Goal: Task Accomplishment & Management: Manage account settings

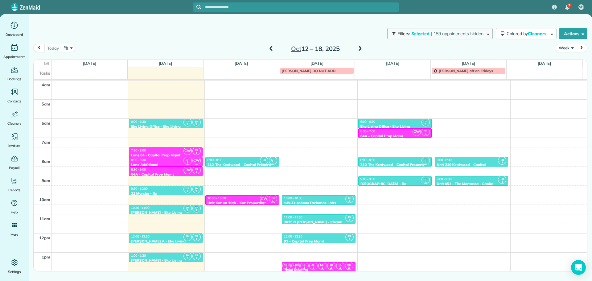
click at [456, 33] on span "| 159 appointments hidden" at bounding box center [457, 34] width 52 height 6
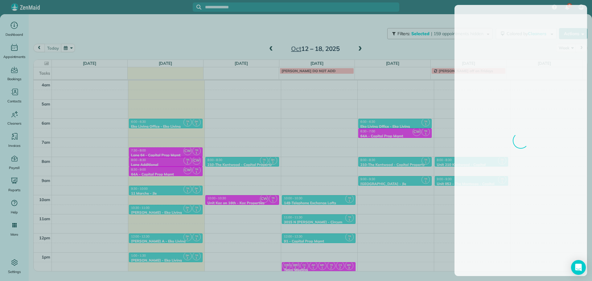
scroll to position [58, 0]
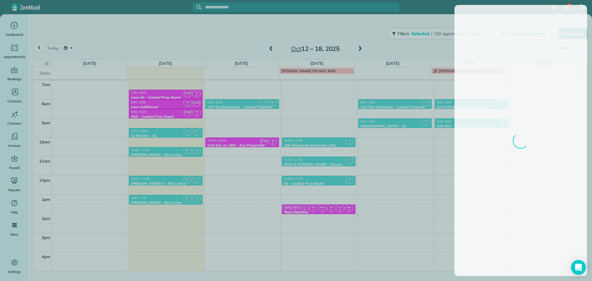
click at [201, 32] on div at bounding box center [296, 140] width 592 height 281
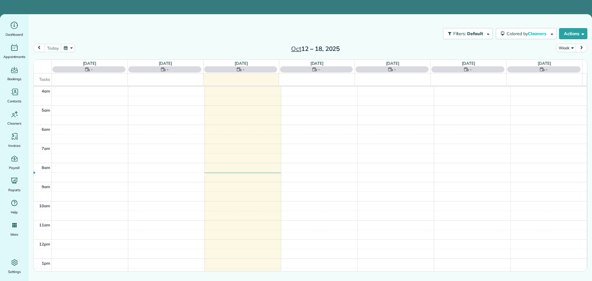
scroll to position [58, 0]
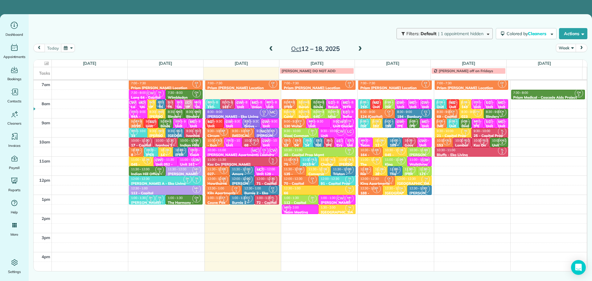
click at [439, 34] on span "| 1 appointment hidden" at bounding box center [460, 34] width 45 height 6
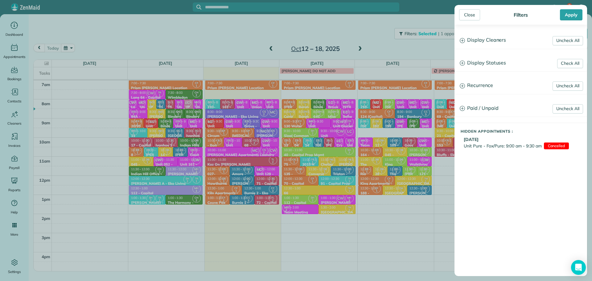
click at [520, 42] on h3 "Display Cleaners" at bounding box center [521, 40] width 132 height 16
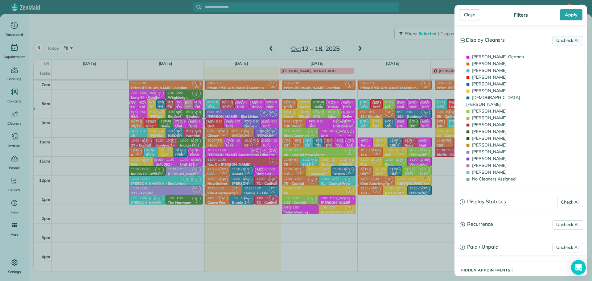
click at [558, 41] on link "Uncheck All" at bounding box center [568, 40] width 31 height 9
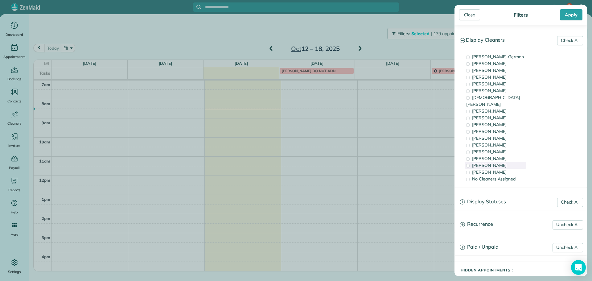
click at [501, 162] on div "[PERSON_NAME]" at bounding box center [496, 165] width 62 height 7
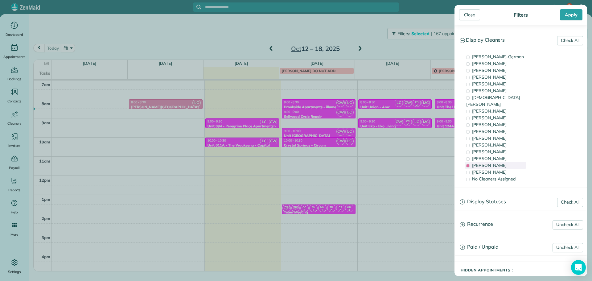
click at [501, 162] on div "[PERSON_NAME]" at bounding box center [496, 165] width 62 height 7
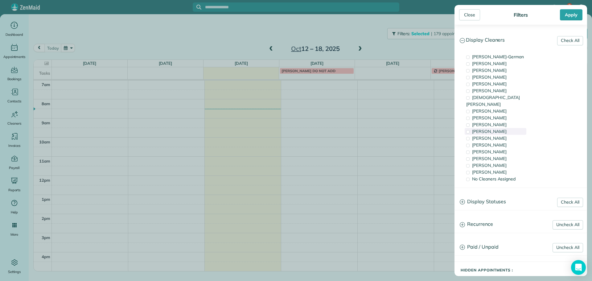
click at [499, 128] on div "[PERSON_NAME]" at bounding box center [496, 131] width 62 height 7
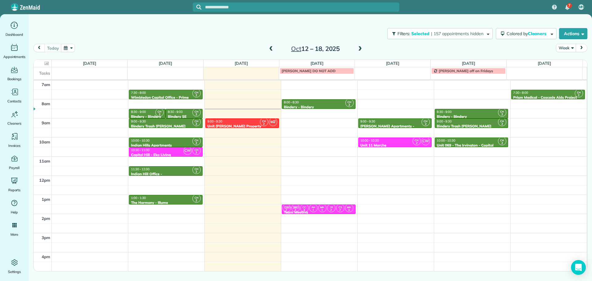
click at [256, 151] on main "Filters: Selected | 157 appointments hidden Colored by Cleaners Color by Cleane…" at bounding box center [310, 154] width 563 height 281
click at [251, 122] on div "9:00 - 9:30" at bounding box center [242, 121] width 70 height 4
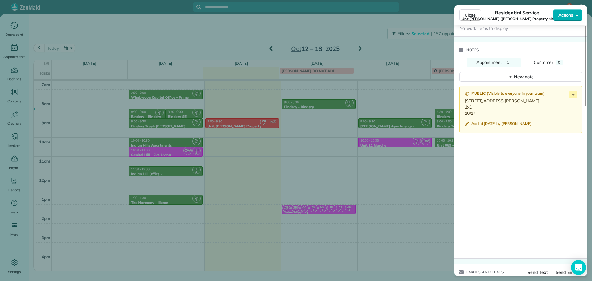
scroll to position [526, 0]
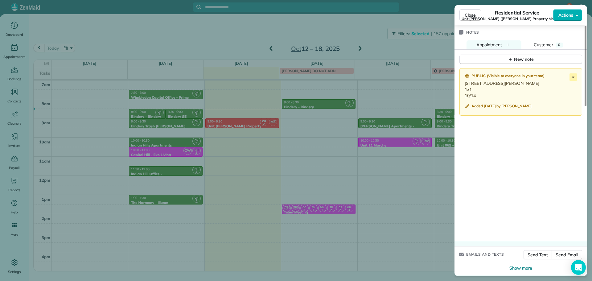
click at [323, 133] on div "Close Residential Service Unit [PERSON_NAME] ([PERSON_NAME] Property Management…" at bounding box center [296, 140] width 592 height 281
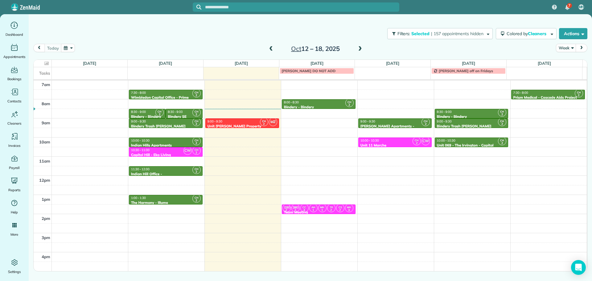
click at [427, 28] on div "Filters: Selected | 157 appointments hidden Colored by Cleaners Color by Cleane…" at bounding box center [310, 33] width 563 height 20
click at [431, 32] on span "| 157 appointments hidden" at bounding box center [457, 34] width 52 height 6
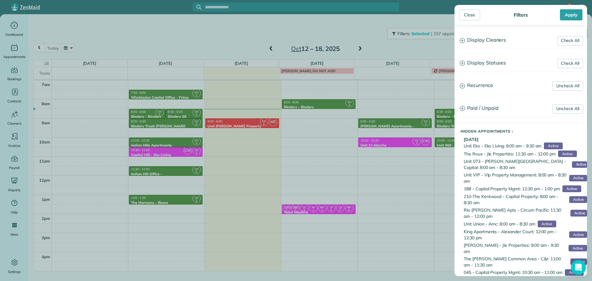
click at [476, 43] on h3 "Display Cleaners" at bounding box center [521, 40] width 132 height 16
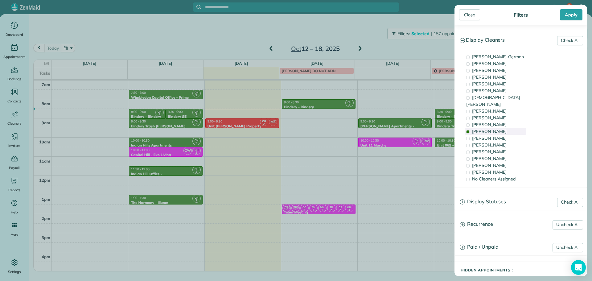
click at [507, 128] on div "[PERSON_NAME]" at bounding box center [496, 131] width 62 height 7
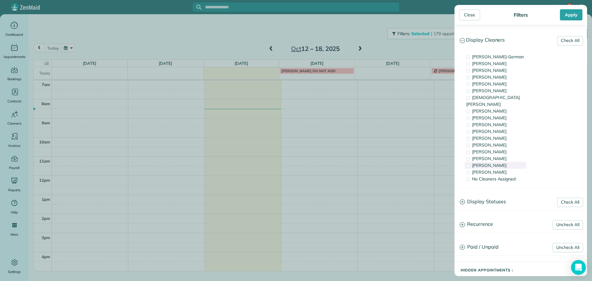
click at [510, 162] on div "[PERSON_NAME]" at bounding box center [496, 165] width 62 height 7
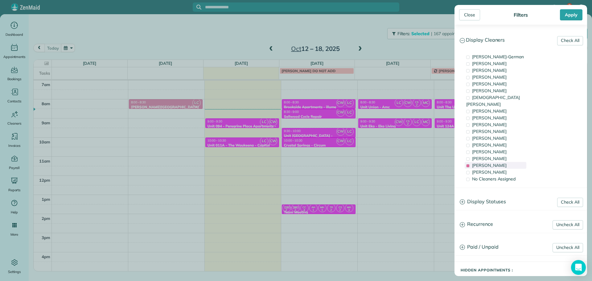
click at [510, 162] on div "[PERSON_NAME]" at bounding box center [496, 165] width 62 height 7
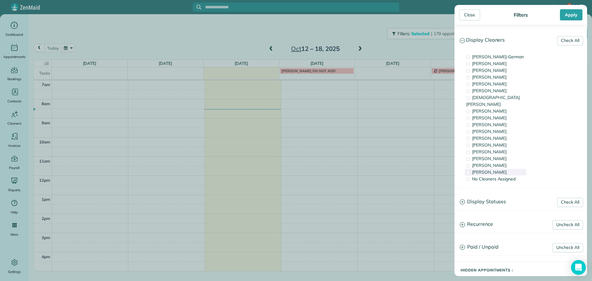
click at [509, 169] on div "[PERSON_NAME]" at bounding box center [496, 172] width 62 height 7
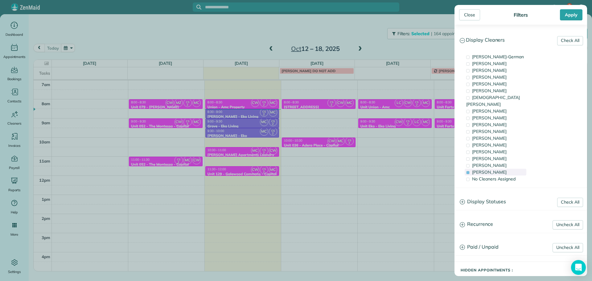
click at [506, 169] on div "[PERSON_NAME]" at bounding box center [496, 172] width 62 height 7
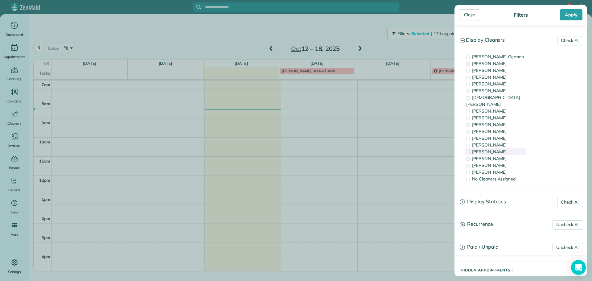
click at [505, 148] on div "[PERSON_NAME]" at bounding box center [496, 151] width 62 height 7
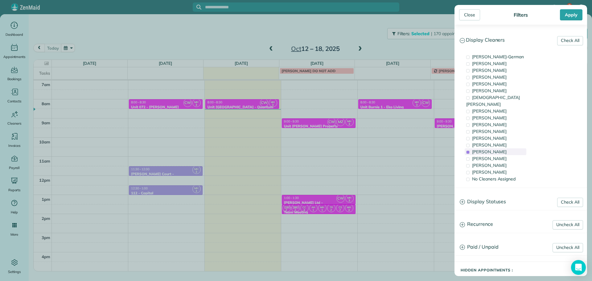
click at [505, 148] on div "[PERSON_NAME]" at bounding box center [496, 151] width 62 height 7
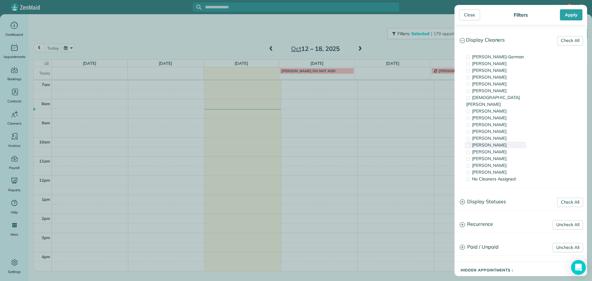
click at [504, 142] on div "[PERSON_NAME]" at bounding box center [496, 145] width 62 height 7
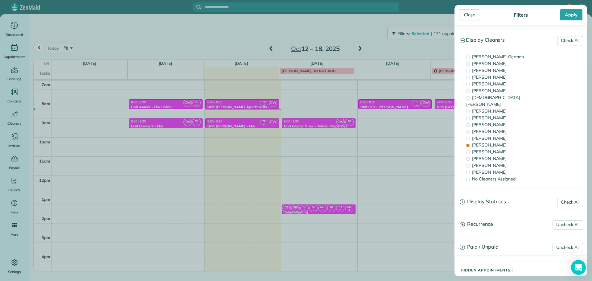
click at [384, 138] on div "Close Filters Apply Check All Display Cleaners [PERSON_NAME]-German [PERSON_NAM…" at bounding box center [296, 140] width 592 height 281
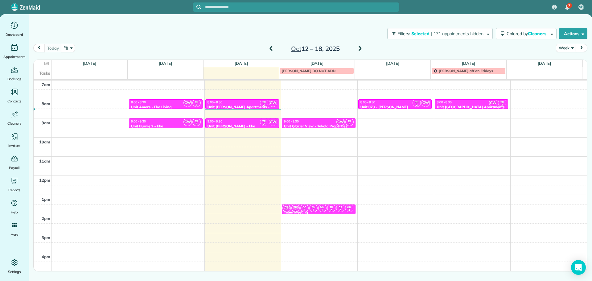
click at [336, 123] on span "CW" at bounding box center [340, 122] width 8 height 8
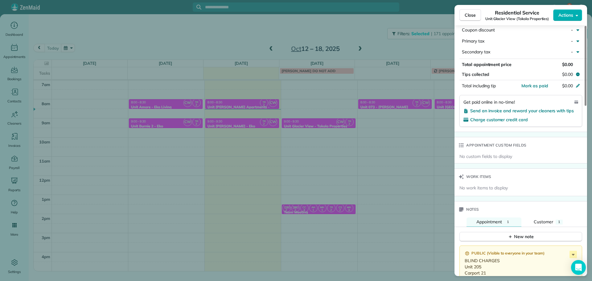
scroll to position [402, 0]
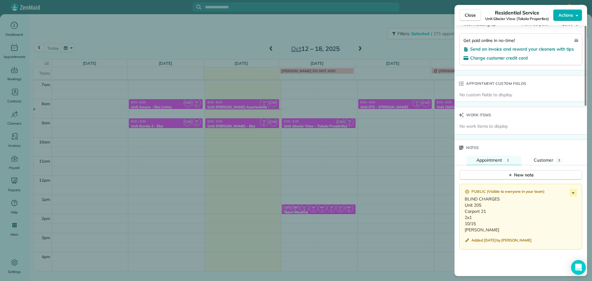
click at [420, 157] on div "Close Residential Service Unit Glacier View (Tokola Properties) Actions Status …" at bounding box center [296, 140] width 592 height 281
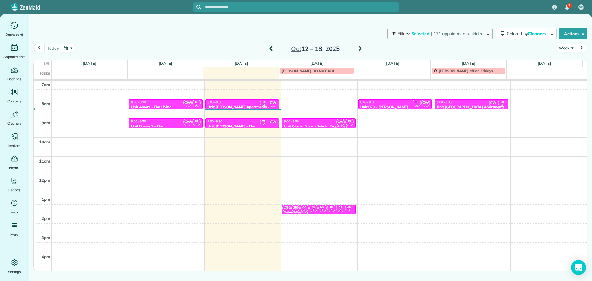
click at [439, 36] on span "| 171 appointments hidden" at bounding box center [457, 34] width 52 height 6
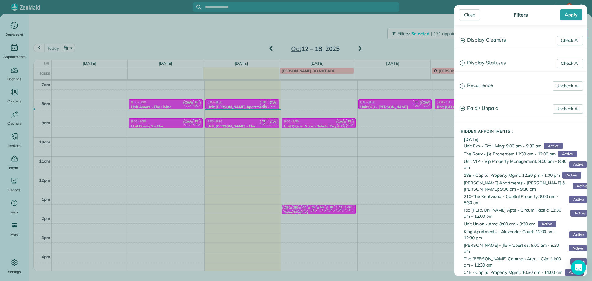
click at [502, 31] on div "Check All Display Cleaners [PERSON_NAME]-German [PERSON_NAME] [PERSON_NAME] [PE…" at bounding box center [521, 150] width 133 height 251
click at [503, 37] on h3 "Display Cleaners" at bounding box center [521, 40] width 132 height 16
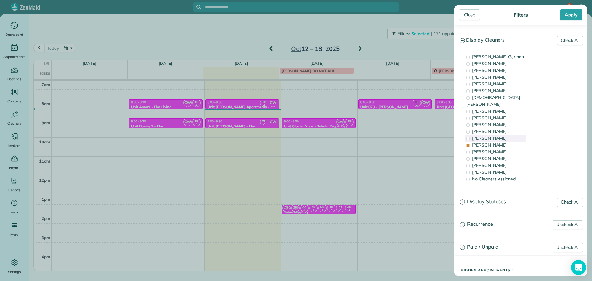
click at [498, 135] on span "[PERSON_NAME]" at bounding box center [489, 138] width 35 height 6
click at [500, 142] on div "[PERSON_NAME]" at bounding box center [496, 145] width 62 height 7
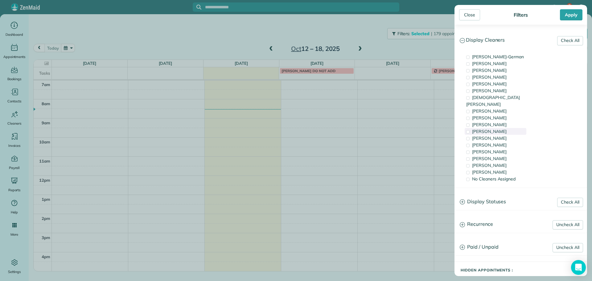
click at [499, 128] on div "[PERSON_NAME]" at bounding box center [496, 131] width 62 height 7
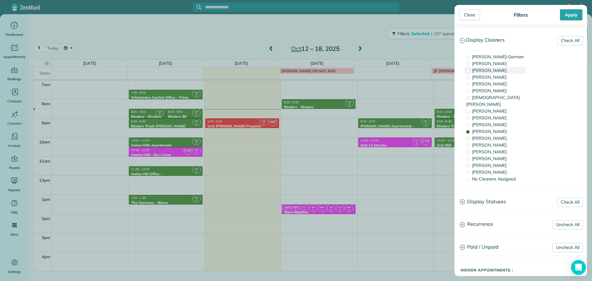
click at [500, 70] on span "[PERSON_NAME]" at bounding box center [489, 71] width 35 height 6
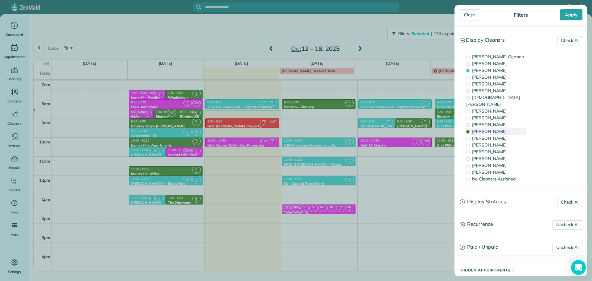
click at [512, 128] on div "[PERSON_NAME]" at bounding box center [496, 131] width 62 height 7
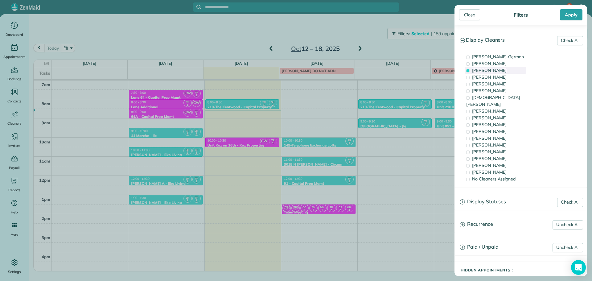
click at [498, 71] on span "[PERSON_NAME]" at bounding box center [489, 71] width 35 height 6
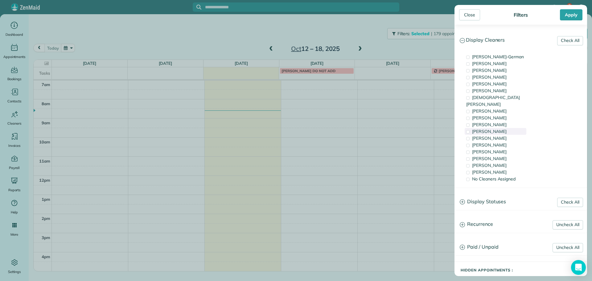
click at [505, 128] on div "[PERSON_NAME]" at bounding box center [496, 131] width 62 height 7
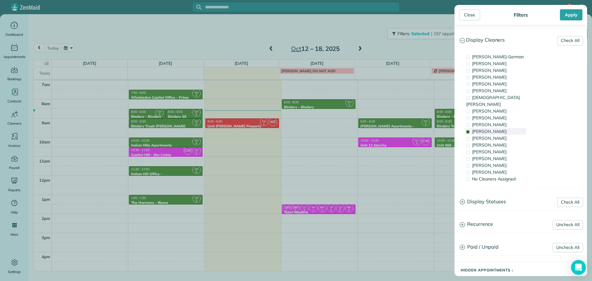
click at [505, 128] on div "[PERSON_NAME]" at bounding box center [496, 131] width 62 height 7
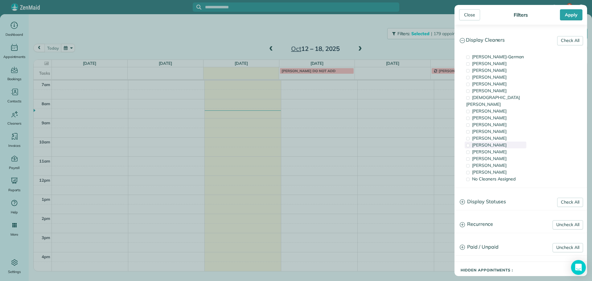
click at [501, 142] on div "[PERSON_NAME]" at bounding box center [496, 145] width 62 height 7
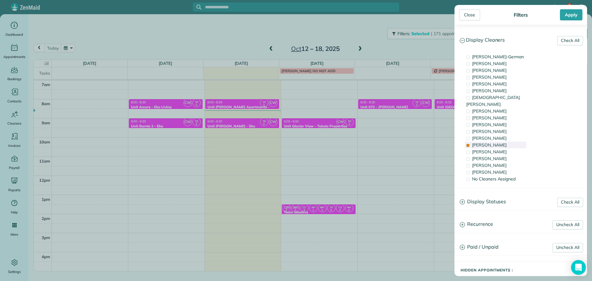
click at [501, 142] on div "[PERSON_NAME]" at bounding box center [496, 145] width 62 height 7
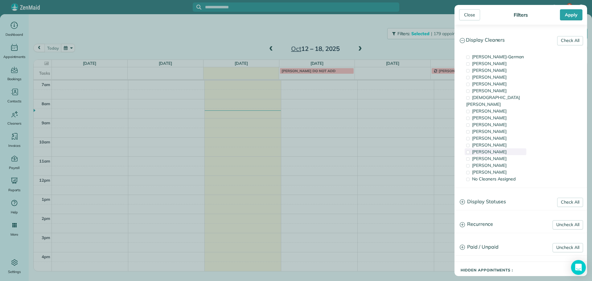
click at [500, 149] on span "[PERSON_NAME]" at bounding box center [489, 152] width 35 height 6
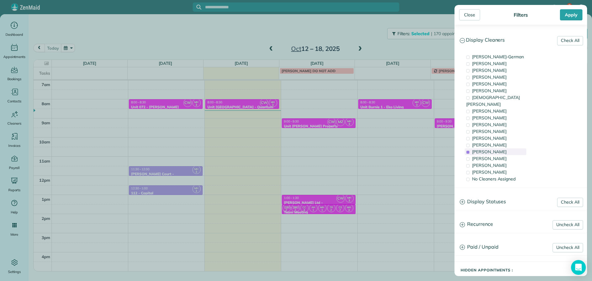
click at [500, 149] on span "[PERSON_NAME]" at bounding box center [489, 152] width 35 height 6
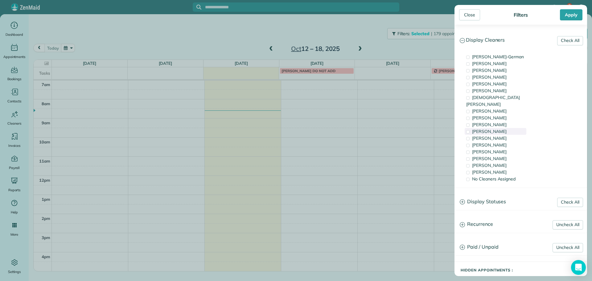
click at [500, 128] on div "[PERSON_NAME]" at bounding box center [496, 131] width 62 height 7
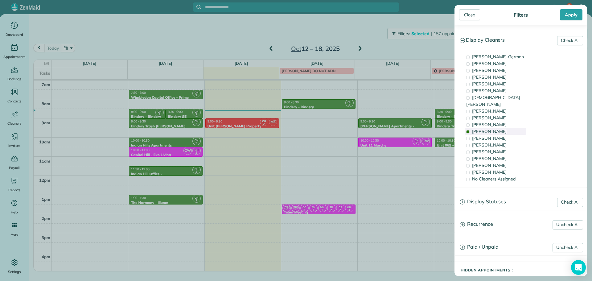
click at [500, 128] on div "[PERSON_NAME]" at bounding box center [496, 131] width 62 height 7
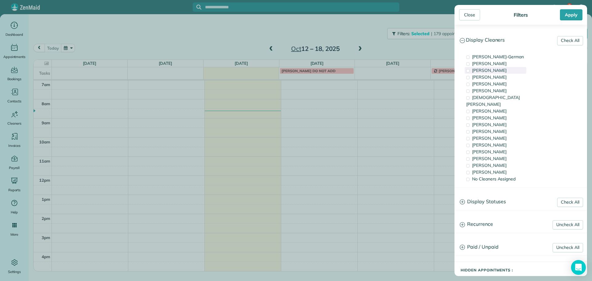
click at [495, 69] on span "[PERSON_NAME]" at bounding box center [489, 71] width 35 height 6
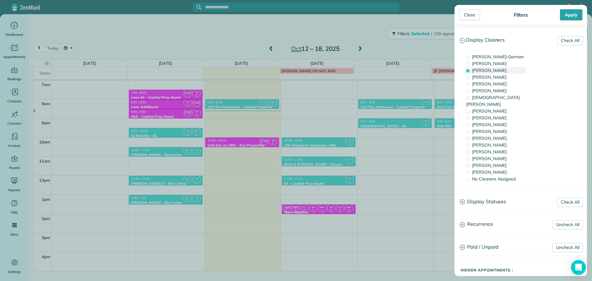
click at [495, 69] on span "[PERSON_NAME]" at bounding box center [489, 71] width 35 height 6
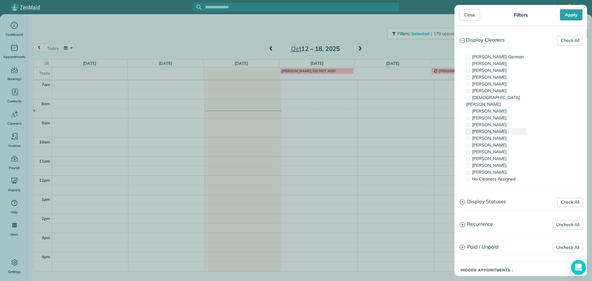
click at [497, 128] on div "[PERSON_NAME]" at bounding box center [496, 131] width 62 height 7
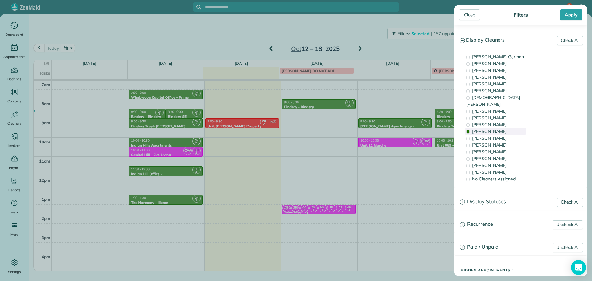
click at [497, 128] on div "[PERSON_NAME]" at bounding box center [496, 131] width 62 height 7
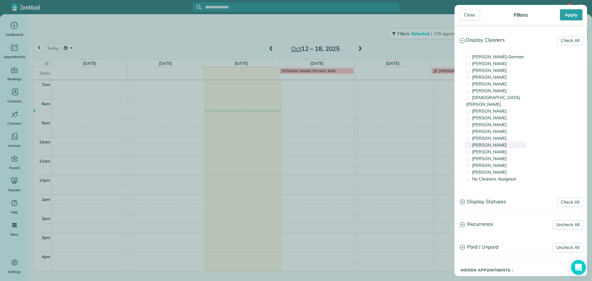
click at [493, 142] on span "[PERSON_NAME]" at bounding box center [489, 145] width 35 height 6
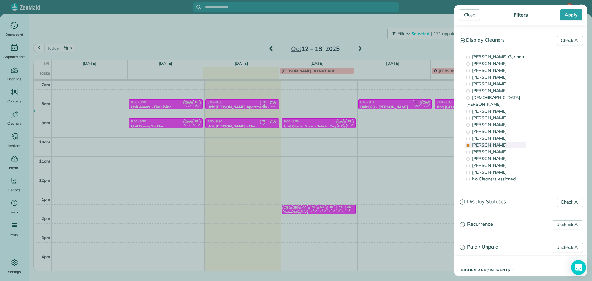
click at [493, 142] on span "[PERSON_NAME]" at bounding box center [489, 145] width 35 height 6
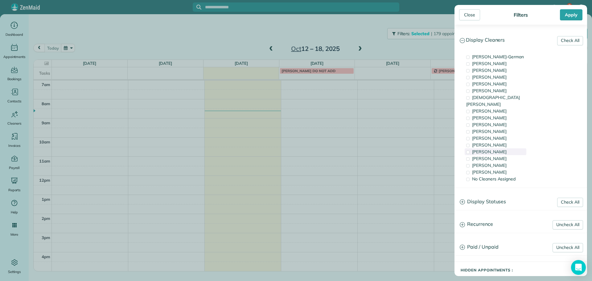
click at [496, 149] on span "[PERSON_NAME]" at bounding box center [489, 152] width 35 height 6
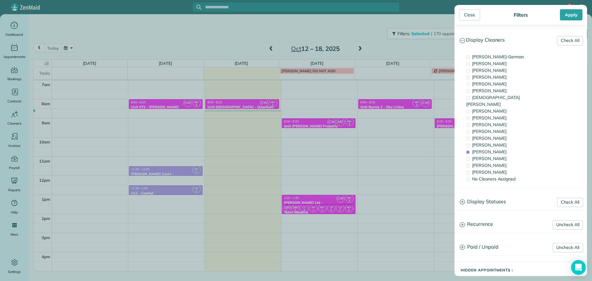
click at [255, 107] on div "Close Filters Apply Check All Display Cleaners [PERSON_NAME]-German [PERSON_NAM…" at bounding box center [296, 140] width 592 height 281
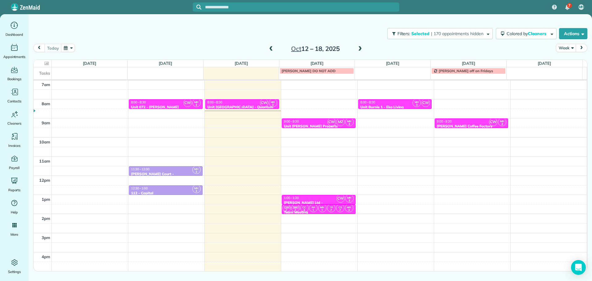
click at [251, 101] on div "8:00 - 8:30" at bounding box center [242, 102] width 70 height 4
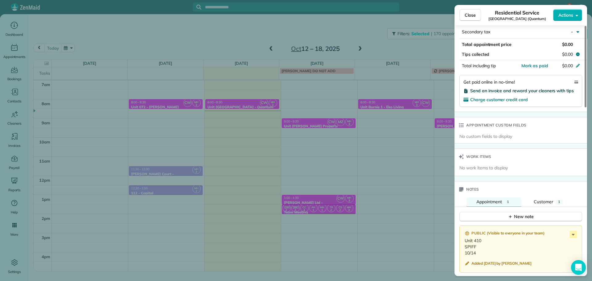
scroll to position [371, 0]
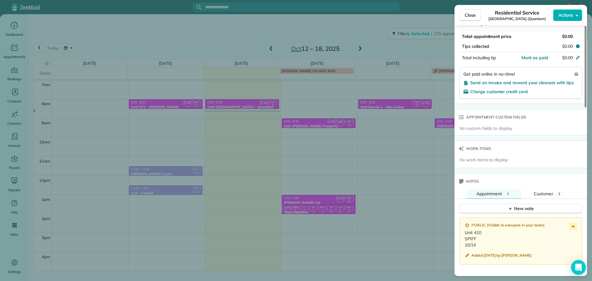
click at [418, 34] on div "Close Residential Service [GEOGRAPHIC_DATA] (Quantum) Actions Status Active [GE…" at bounding box center [296, 140] width 592 height 281
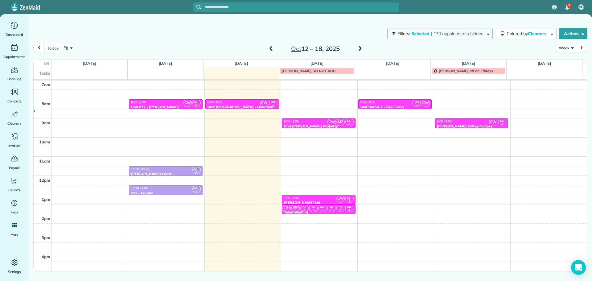
click at [431, 35] on span "| 170 appointments hidden" at bounding box center [457, 34] width 52 height 6
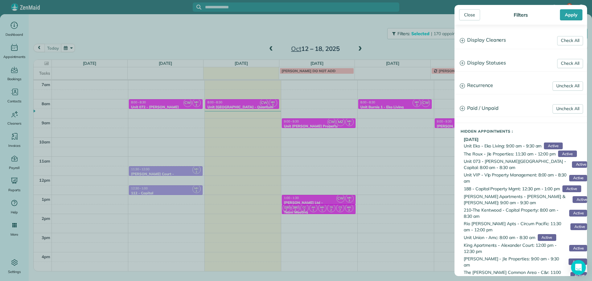
click at [494, 44] on h3 "Display Cleaners" at bounding box center [521, 40] width 132 height 16
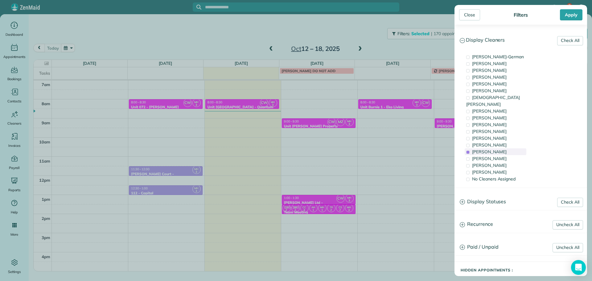
click at [501, 149] on span "[PERSON_NAME]" at bounding box center [489, 152] width 35 height 6
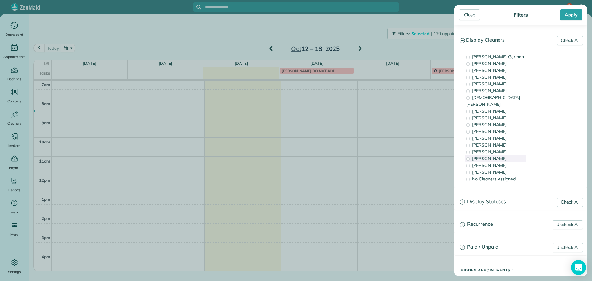
click at [504, 155] on div "[PERSON_NAME]" at bounding box center [496, 158] width 62 height 7
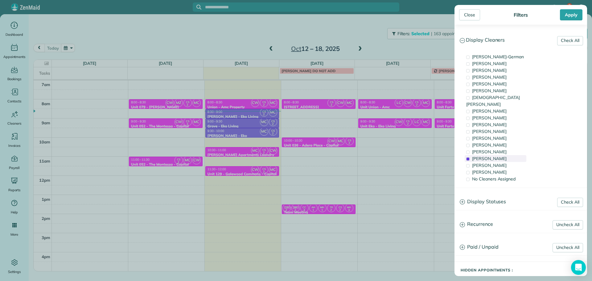
click at [504, 155] on div "[PERSON_NAME]" at bounding box center [496, 158] width 62 height 7
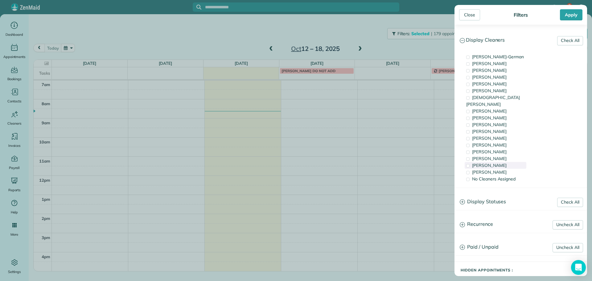
click at [504, 162] on div "[PERSON_NAME]" at bounding box center [496, 165] width 62 height 7
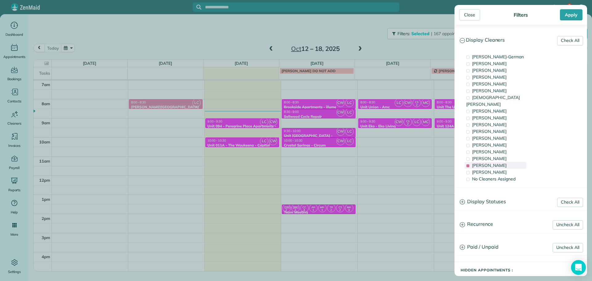
click at [504, 162] on div "[PERSON_NAME]" at bounding box center [496, 165] width 62 height 7
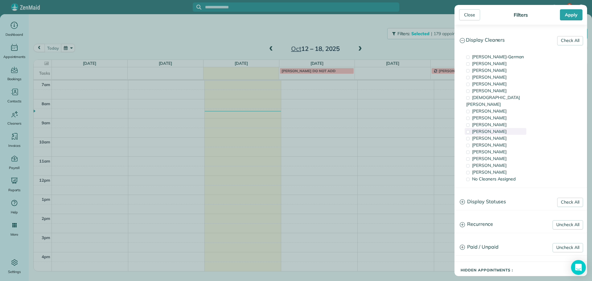
click at [501, 128] on div "[PERSON_NAME]" at bounding box center [496, 131] width 62 height 7
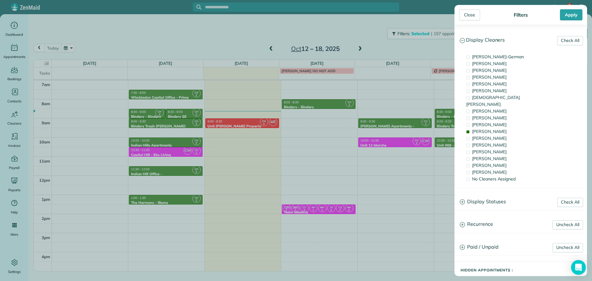
click at [243, 139] on div "Close Filters Apply Check All Display Cleaners [PERSON_NAME]-German [PERSON_NAM…" at bounding box center [296, 140] width 592 height 281
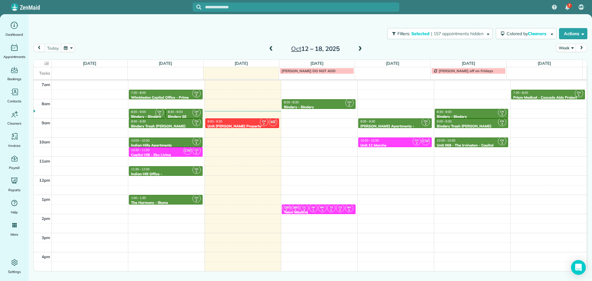
click at [242, 120] on div "9:00 - 9:30" at bounding box center [242, 121] width 70 height 4
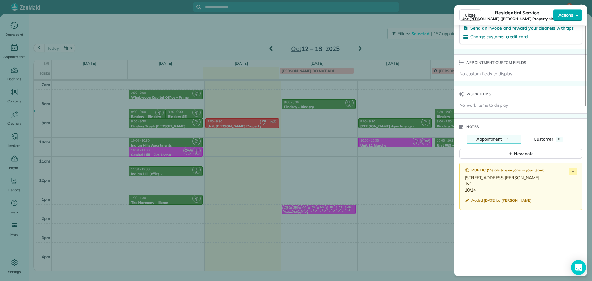
scroll to position [433, 0]
click at [206, 141] on div "Close Residential Service Unit [PERSON_NAME] ([PERSON_NAME] Property Management…" at bounding box center [296, 140] width 592 height 281
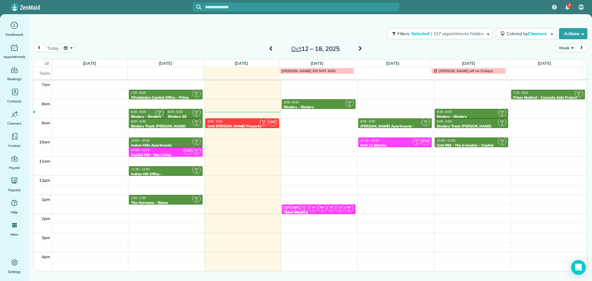
click at [238, 124] on div "Unit [PERSON_NAME] Property Management" at bounding box center [242, 128] width 70 height 9
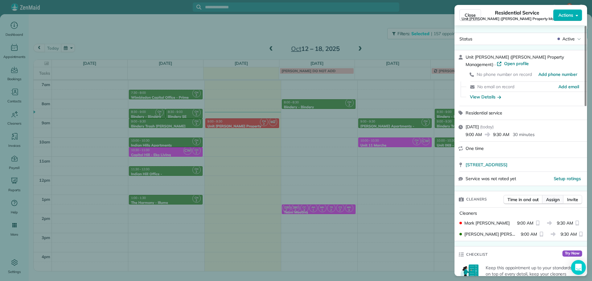
click at [555, 199] on span "Assign" at bounding box center [553, 199] width 14 height 6
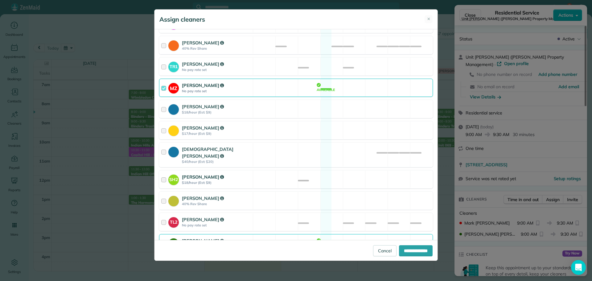
scroll to position [241, 0]
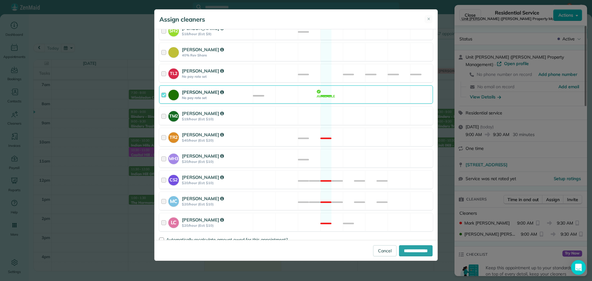
click at [339, 88] on div "[PERSON_NAME] No pay rate set Available" at bounding box center [296, 94] width 274 height 18
click at [347, 152] on div "MH3 [PERSON_NAME] $20/hour (Est: $10) Available" at bounding box center [296, 158] width 274 height 18
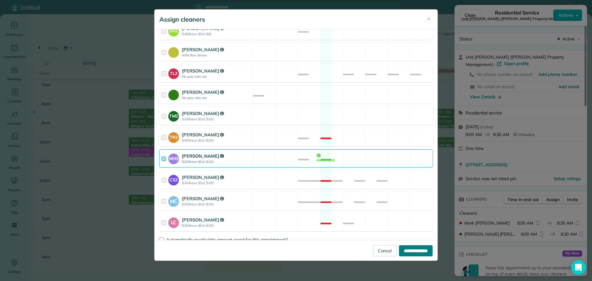
click at [409, 248] on input "**********" at bounding box center [416, 250] width 34 height 11
type input "**********"
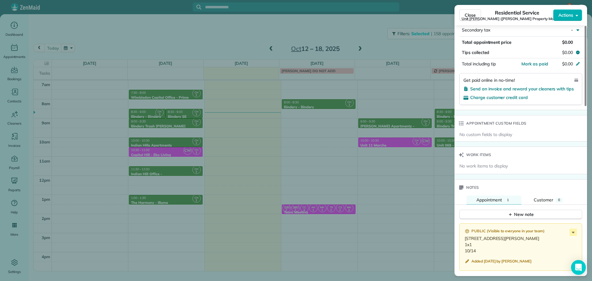
scroll to position [494, 0]
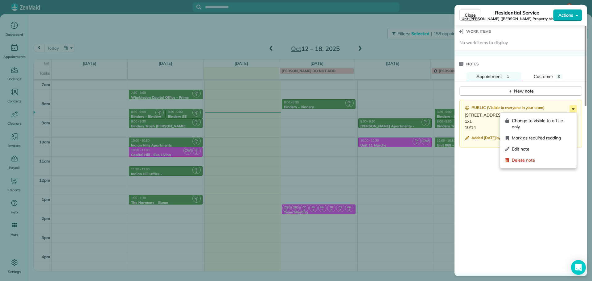
click at [574, 109] on icon at bounding box center [573, 109] width 3 height 2
click at [546, 147] on span "Edit note" at bounding box center [542, 149] width 60 height 6
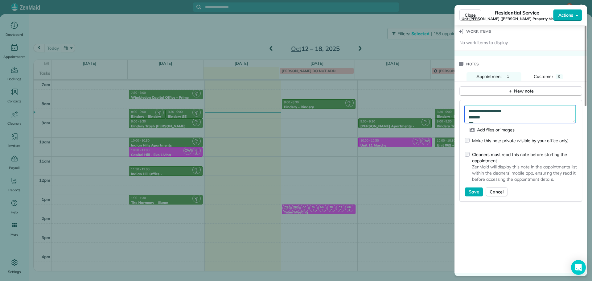
click at [542, 117] on textarea "**********" at bounding box center [520, 114] width 111 height 18
click at [543, 117] on textarea "**********" at bounding box center [520, 114] width 111 height 18
type textarea "**********"
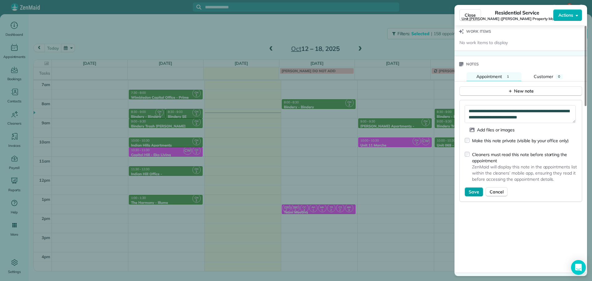
click at [475, 190] on span "Save" at bounding box center [474, 192] width 10 height 6
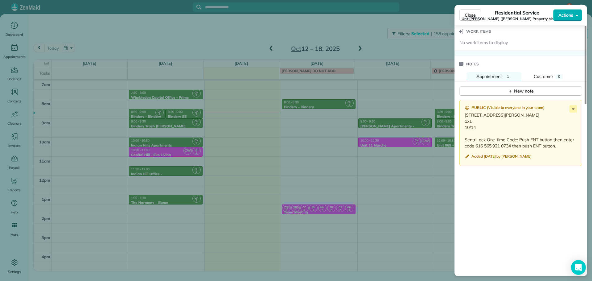
click at [434, 53] on div "Close Residential Service Unit [PERSON_NAME] ([PERSON_NAME] Property Management…" at bounding box center [296, 140] width 592 height 281
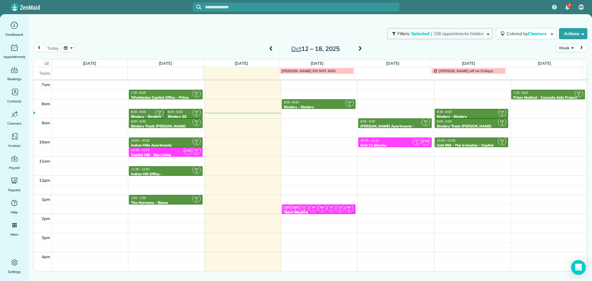
click at [451, 36] on button "Filters: Selected | 158 appointments hidden" at bounding box center [439, 33] width 105 height 11
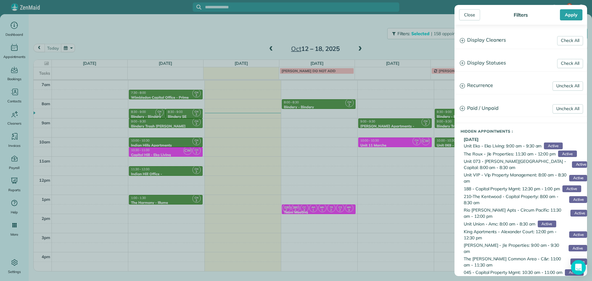
click at [480, 43] on h3 "Display Cleaners" at bounding box center [521, 40] width 132 height 16
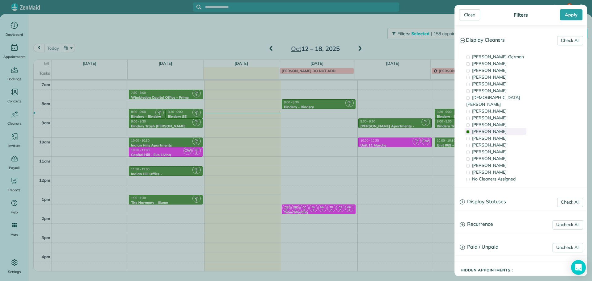
click at [488, 129] on span "[PERSON_NAME]" at bounding box center [489, 132] width 35 height 6
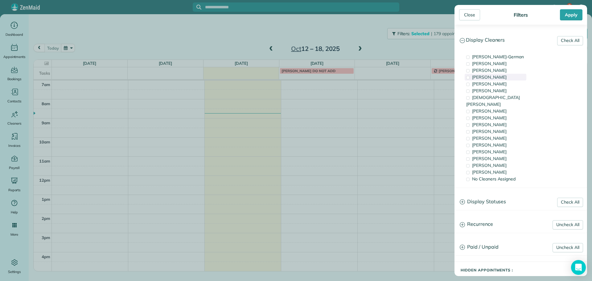
click at [496, 77] on div "[PERSON_NAME]" at bounding box center [496, 77] width 62 height 7
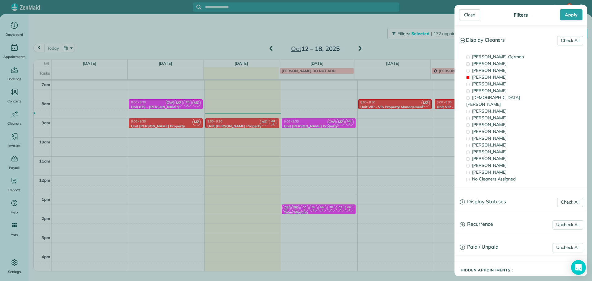
click at [326, 133] on div "Close Filters Apply Check All Display Cleaners [PERSON_NAME]-German [PERSON_NAM…" at bounding box center [296, 140] width 592 height 281
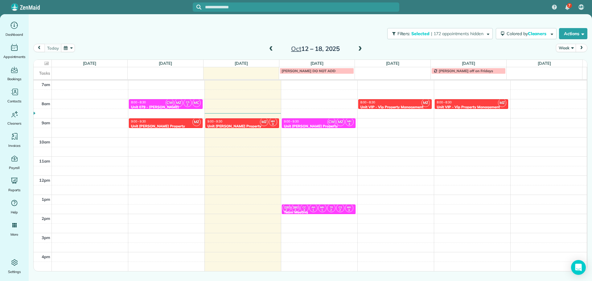
click at [387, 104] on div "8:00 - 8:30 Unit VIP - Vip Property Management" at bounding box center [395, 104] width 70 height 9
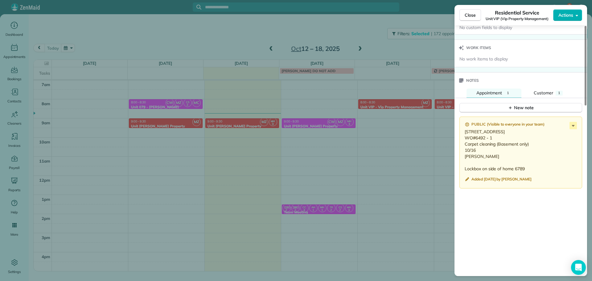
scroll to position [466, 0]
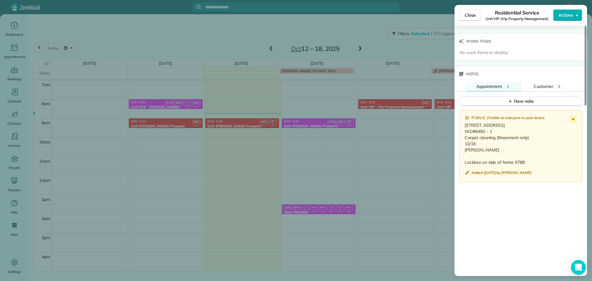
click at [392, 152] on div "Close Residential Service Unit VIP (Vip Property Management) Actions Status Act…" at bounding box center [296, 140] width 592 height 281
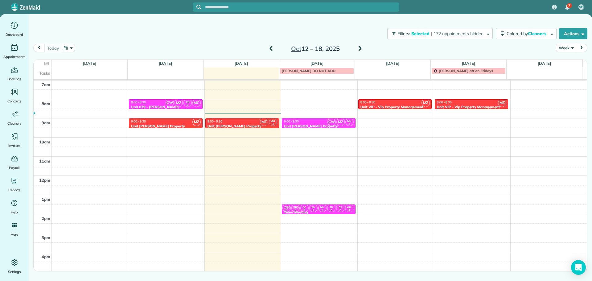
click at [362, 50] on span at bounding box center [360, 49] width 7 height 6
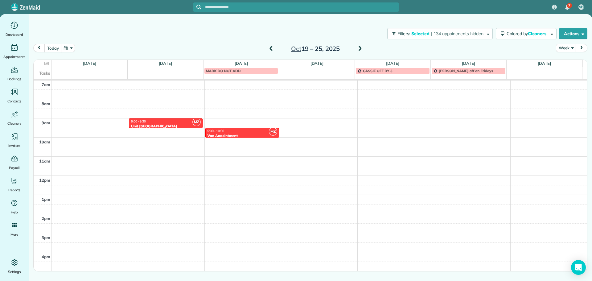
click at [164, 123] on div "9:00 - 9:30" at bounding box center [166, 121] width 70 height 4
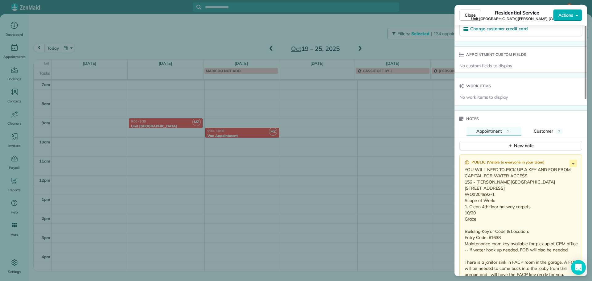
scroll to position [463, 0]
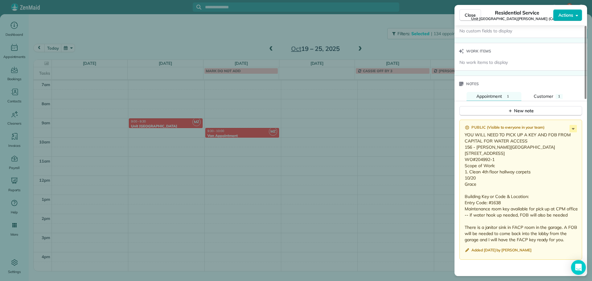
click at [378, 135] on div "Close Residential Service Unit [STREET_ADDRESS][GEOGRAPHIC_DATA][PERSON_NAME] (…" at bounding box center [296, 140] width 592 height 281
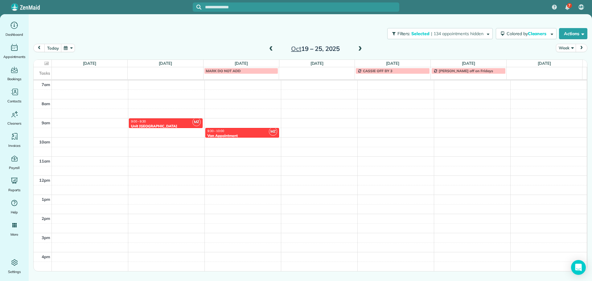
click at [273, 46] on span at bounding box center [271, 49] width 7 height 6
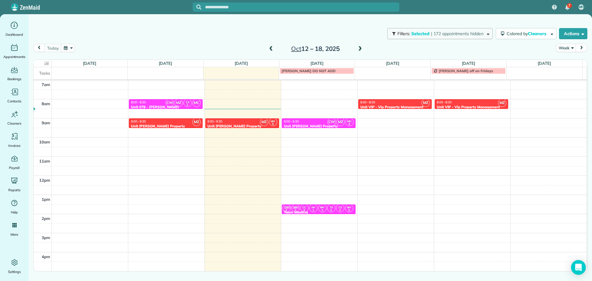
click at [438, 34] on span "| 172 appointments hidden" at bounding box center [457, 34] width 52 height 6
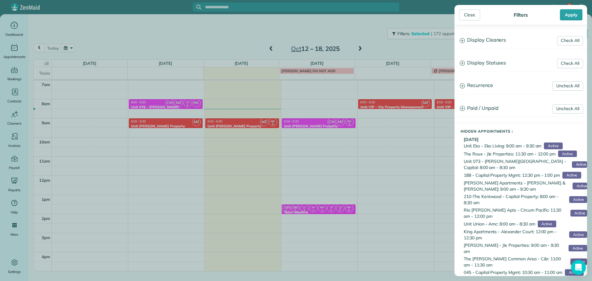
click at [477, 42] on h3 "Display Cleaners" at bounding box center [521, 40] width 132 height 16
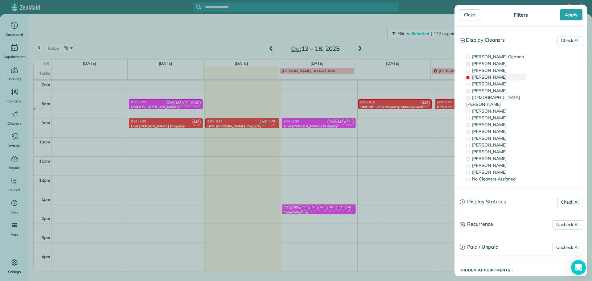
click at [498, 76] on div "[PERSON_NAME]" at bounding box center [496, 77] width 62 height 7
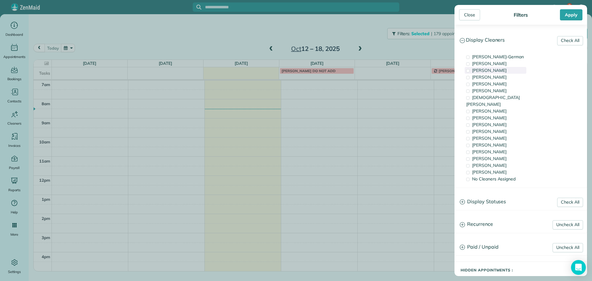
click at [502, 69] on span "[PERSON_NAME]" at bounding box center [489, 71] width 35 height 6
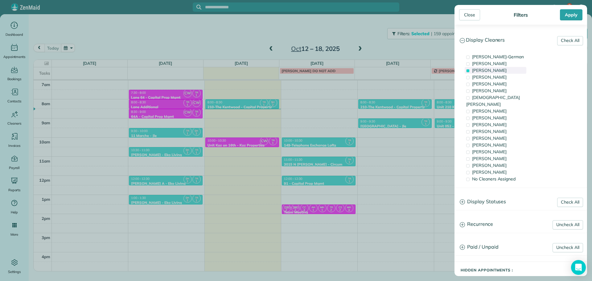
click at [501, 69] on span "[PERSON_NAME]" at bounding box center [489, 71] width 35 height 6
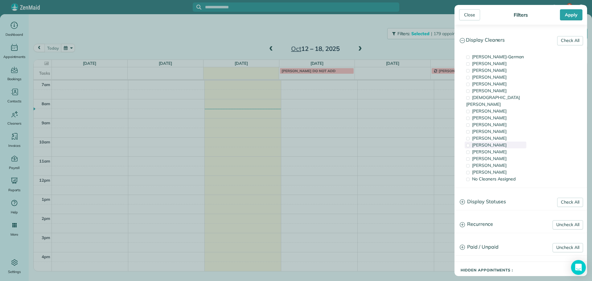
click at [505, 142] on div "[PERSON_NAME]" at bounding box center [496, 145] width 62 height 7
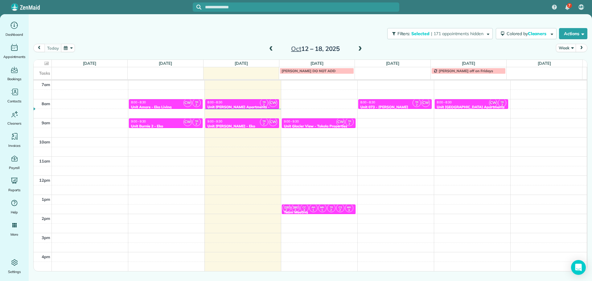
drag, startPoint x: 274, startPoint y: 115, endPoint x: 255, endPoint y: 105, distance: 21.5
click at [273, 115] on div "Close Filters Apply Check All Display Cleaners [PERSON_NAME]-German [PERSON_NAM…" at bounding box center [296, 140] width 592 height 281
click at [246, 101] on div "8:00 - 8:30" at bounding box center [242, 102] width 70 height 4
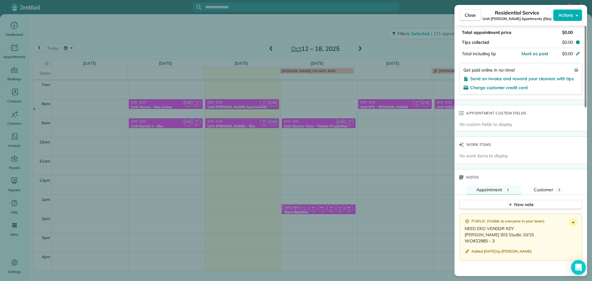
scroll to position [499, 0]
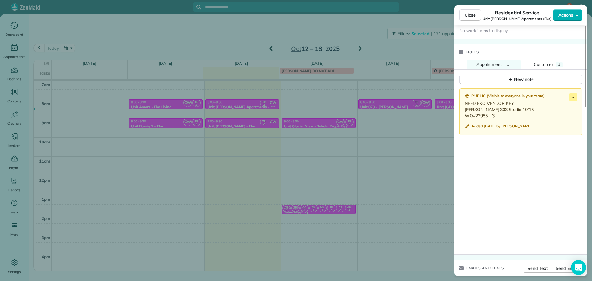
click at [575, 97] on icon at bounding box center [573, 96] width 7 height 7
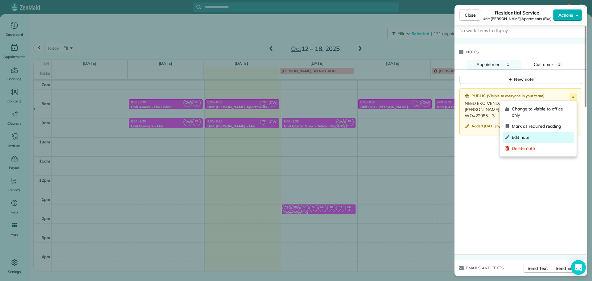
click at [532, 137] on span "Edit note" at bounding box center [542, 137] width 60 height 6
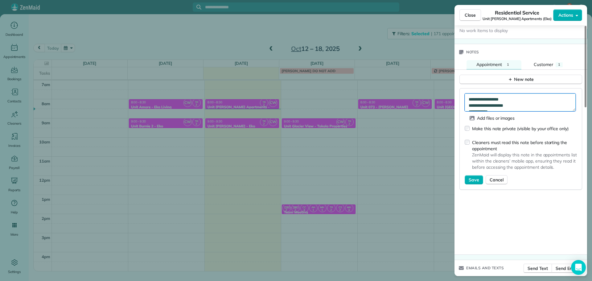
click at [530, 99] on textarea "**********" at bounding box center [520, 102] width 111 height 18
type textarea "**********"
click at [472, 179] on span "Save" at bounding box center [474, 180] width 10 height 6
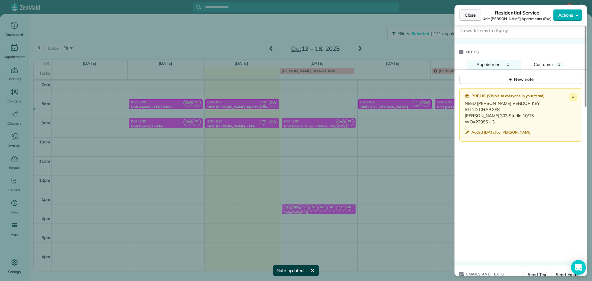
click at [472, 16] on span "Close" at bounding box center [470, 15] width 11 height 6
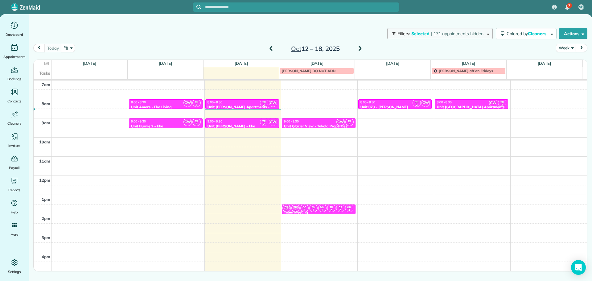
click at [437, 31] on button "Filters: Selected | 171 appointments hidden" at bounding box center [439, 33] width 105 height 11
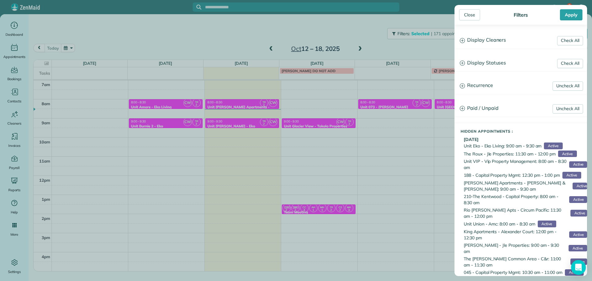
click at [480, 43] on h3 "Display Cleaners" at bounding box center [521, 40] width 132 height 16
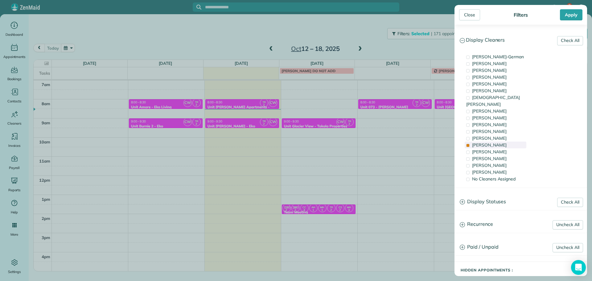
click at [495, 142] on div "[PERSON_NAME]" at bounding box center [496, 145] width 62 height 7
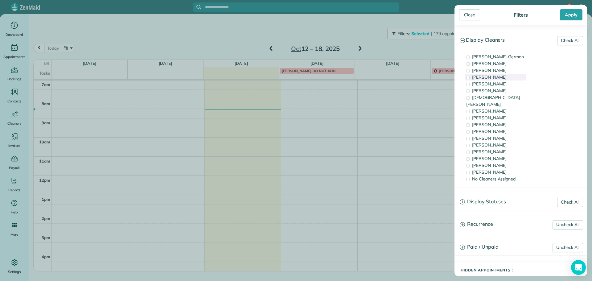
click at [498, 77] on div "[PERSON_NAME]" at bounding box center [496, 77] width 62 height 7
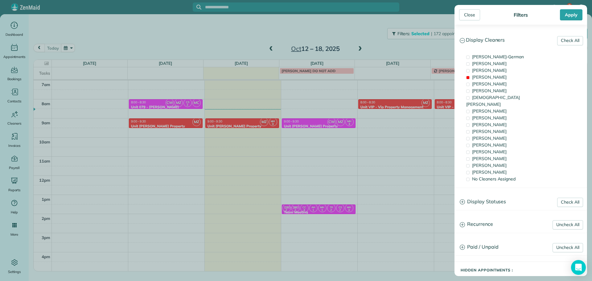
click at [293, 126] on div "Close Filters Apply Check All Display Cleaners [PERSON_NAME]-German [PERSON_NAM…" at bounding box center [296, 140] width 592 height 281
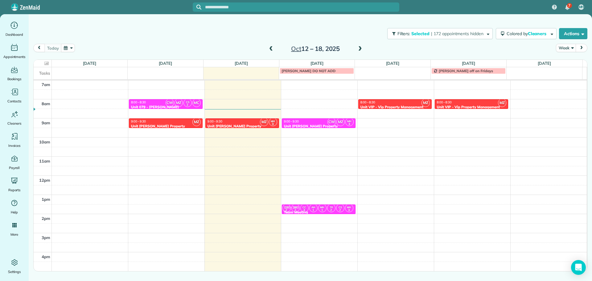
click at [162, 102] on div "8:00 - 8:30" at bounding box center [166, 102] width 70 height 4
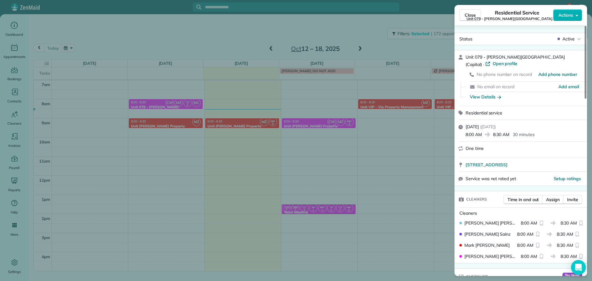
click at [258, 153] on div "Close Residential Service Unit 079 - [PERSON_NAME][GEOGRAPHIC_DATA] (Capital) A…" at bounding box center [296, 140] width 592 height 281
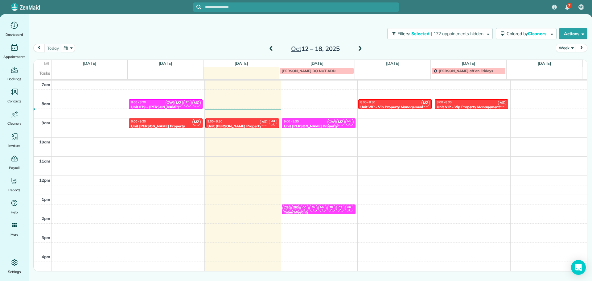
click at [246, 122] on div "9:00 - 9:30" at bounding box center [242, 121] width 70 height 4
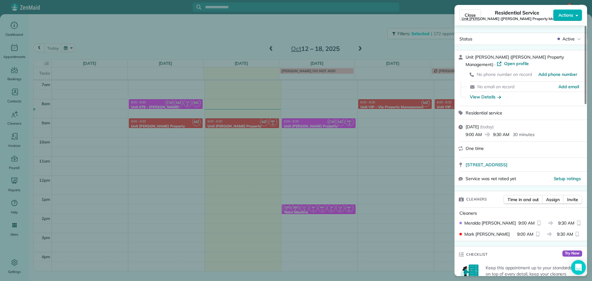
click at [194, 127] on div "Close Residential Service Unit [PERSON_NAME] ([PERSON_NAME] Property Management…" at bounding box center [296, 140] width 592 height 281
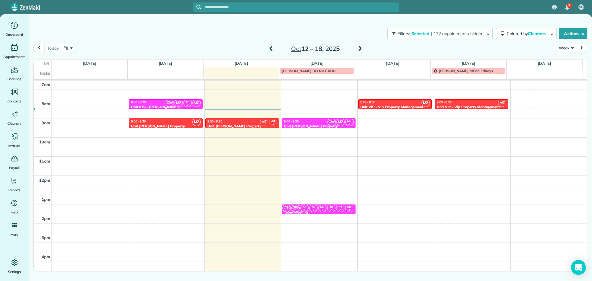
click at [169, 106] on span "CW" at bounding box center [170, 103] width 8 height 8
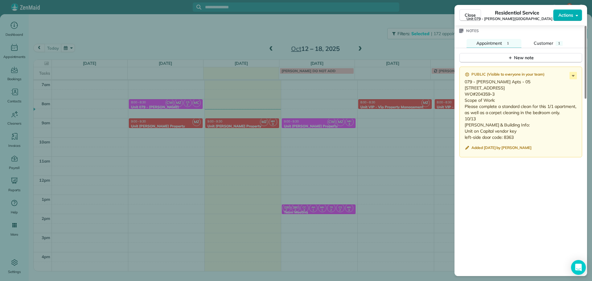
scroll to position [556, 0]
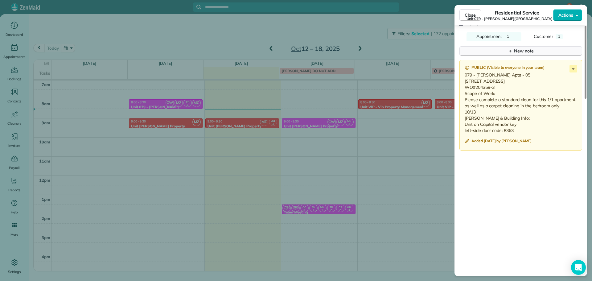
click at [523, 54] on div "New note" at bounding box center [521, 51] width 26 height 6
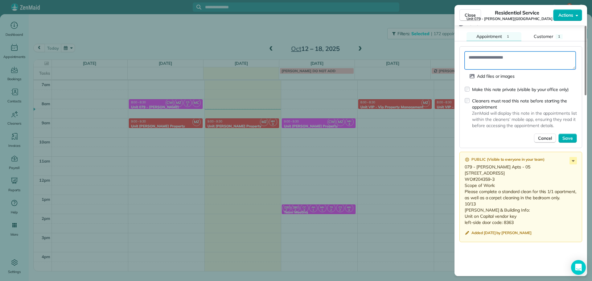
click at [525, 58] on textarea at bounding box center [520, 61] width 111 height 18
paste textarea "**********"
type textarea "**********"
click at [562, 137] on button "Save" at bounding box center [568, 138] width 19 height 9
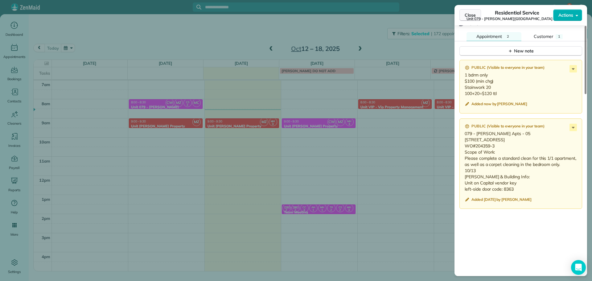
click at [472, 17] on span "Close" at bounding box center [470, 15] width 11 height 6
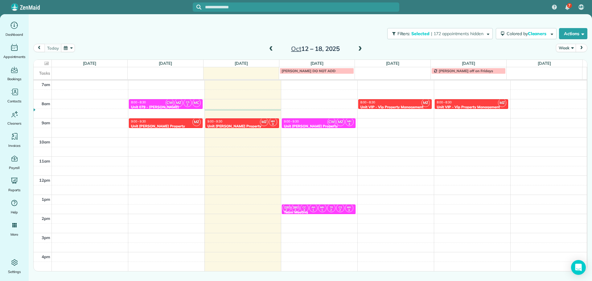
click at [171, 101] on span "CW" at bounding box center [170, 103] width 8 height 8
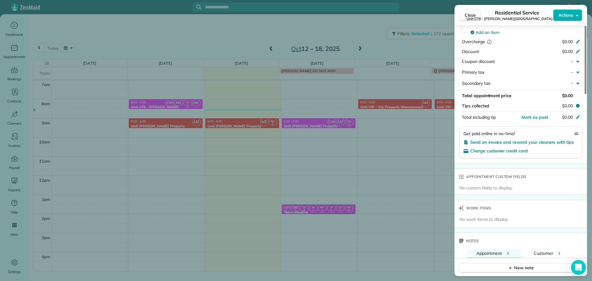
scroll to position [432, 0]
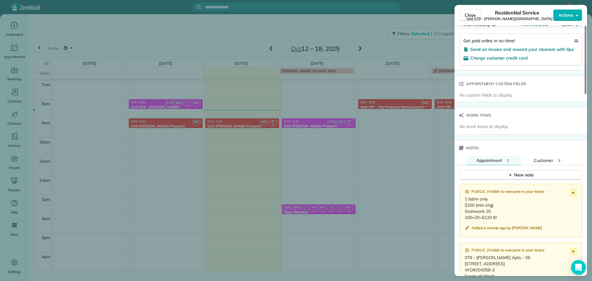
drag, startPoint x: 171, startPoint y: 90, endPoint x: 171, endPoint y: 93, distance: 3.1
click at [171, 90] on div "Close Residential Service Unit 079 - [PERSON_NAME][GEOGRAPHIC_DATA] (Capital) A…" at bounding box center [296, 140] width 592 height 281
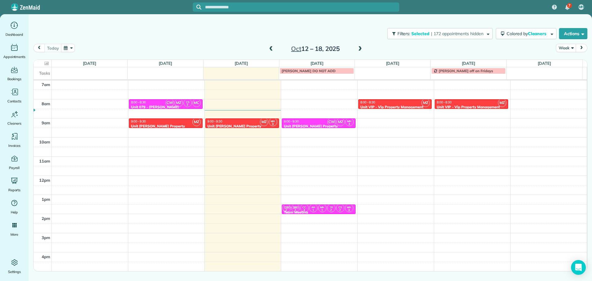
click at [170, 121] on div "9:00 - 9:30" at bounding box center [166, 121] width 70 height 4
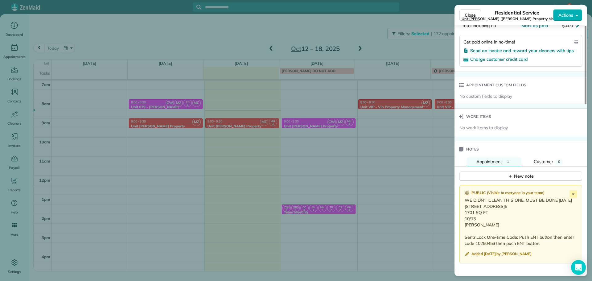
scroll to position [465, 0]
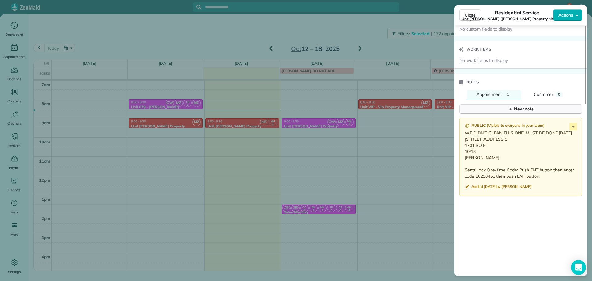
click at [508, 112] on button "New note" at bounding box center [521, 109] width 123 height 10
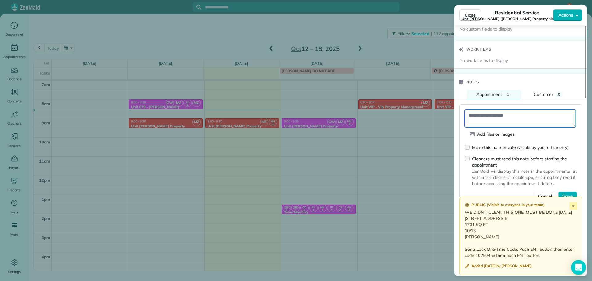
click at [513, 118] on textarea at bounding box center [520, 118] width 111 height 18
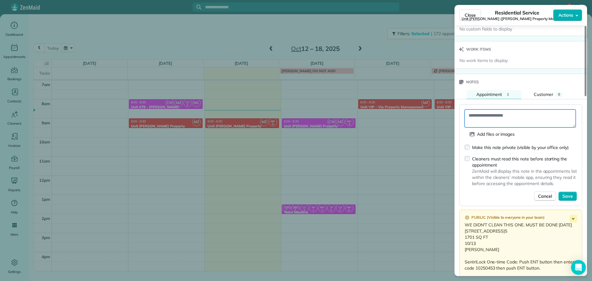
paste textarea "**********"
type textarea "**********"
click at [570, 196] on span "Save" at bounding box center [568, 196] width 10 height 6
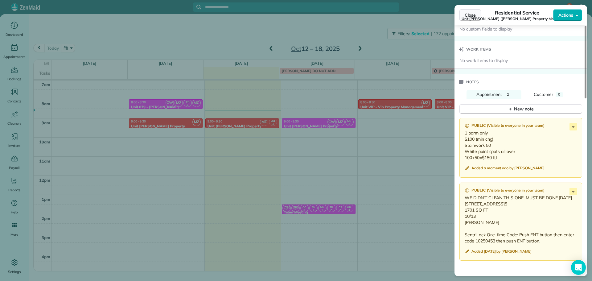
click at [469, 15] on span "Close" at bounding box center [470, 15] width 11 height 6
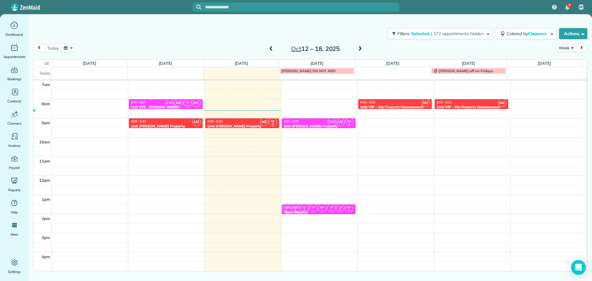
click at [177, 122] on div "9:00 - 9:30" at bounding box center [166, 121] width 70 height 4
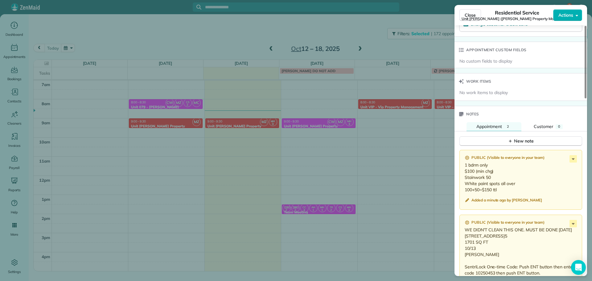
scroll to position [494, 0]
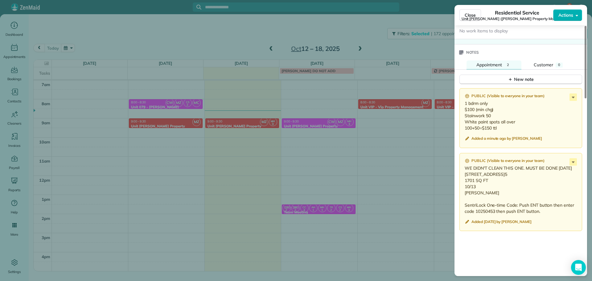
drag, startPoint x: 498, startPoint y: 174, endPoint x: 464, endPoint y: 173, distance: 34.0
click at [464, 173] on div "Public ( Visible to everyone in your team ) WE DIDN'T CLEAN THIS ONE. MUST BE D…" at bounding box center [521, 192] width 123 height 78
copy p "[STREET_ADDRESS]"
click at [164, 37] on div "Close Residential Service Unit [PERSON_NAME] ([PERSON_NAME] Property Management…" at bounding box center [296, 140] width 592 height 281
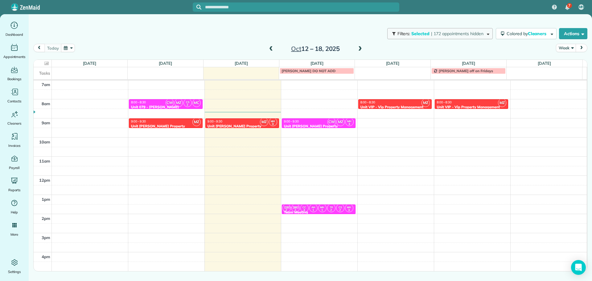
click at [435, 37] on button "Filters: Selected | 172 appointments hidden" at bounding box center [439, 33] width 105 height 11
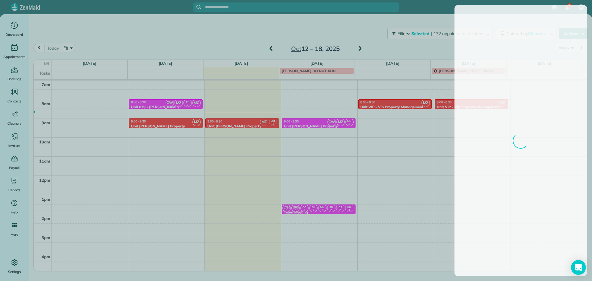
click at [325, 119] on div at bounding box center [296, 140] width 592 height 281
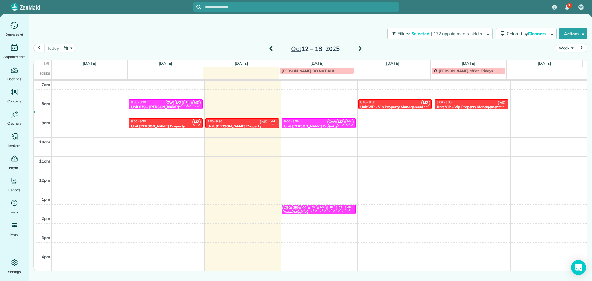
click at [323, 122] on div "9:00 - 9:30" at bounding box center [319, 121] width 70 height 4
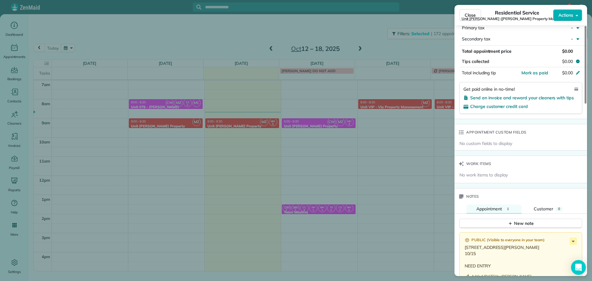
scroll to position [434, 0]
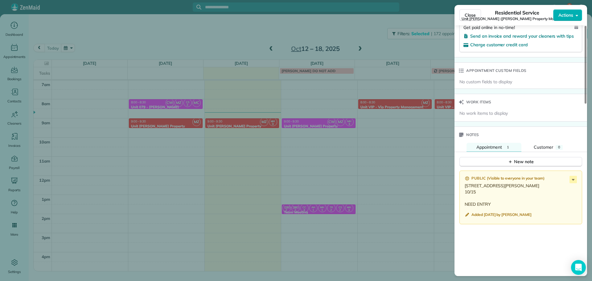
click at [237, 120] on div "Close Residential Service Unit [PERSON_NAME] ([PERSON_NAME] Property Management…" at bounding box center [296, 140] width 592 height 281
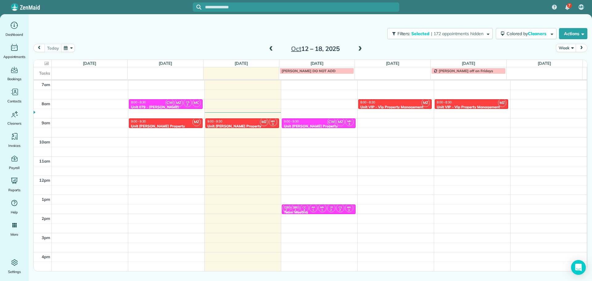
click at [241, 125] on div at bounding box center [242, 126] width 73 height 2
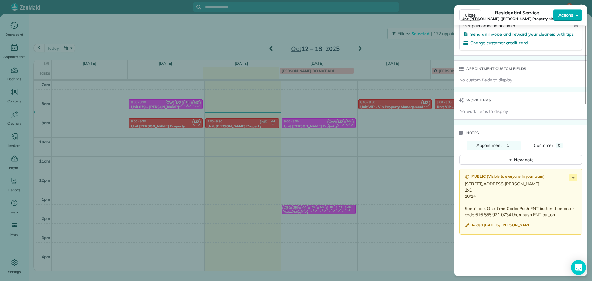
scroll to position [425, 0]
drag, startPoint x: 478, startPoint y: 202, endPoint x: 464, endPoint y: 187, distance: 21.2
click at [464, 187] on div "Public ( Visible to everyone in your team ) [STREET_ADDRESS][PERSON_NAME] 1x1 1…" at bounding box center [521, 202] width 123 height 66
copy p "[STREET_ADDRESS][PERSON_NAME] 1x1 10/14"
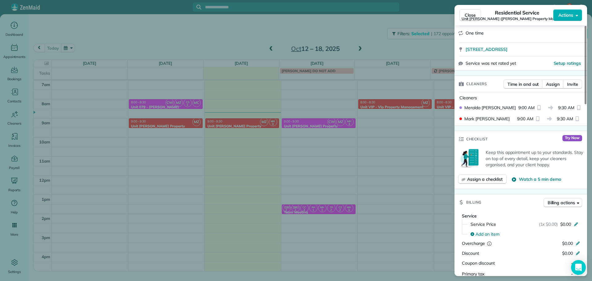
scroll to position [84, 0]
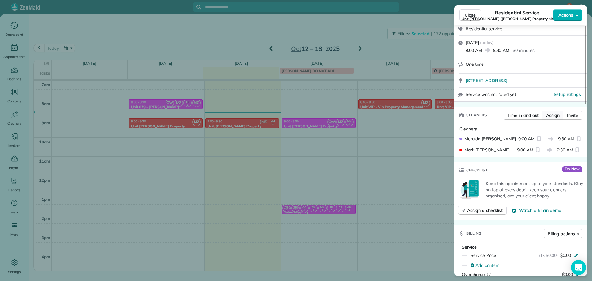
click at [555, 114] on span "Assign" at bounding box center [553, 115] width 14 height 6
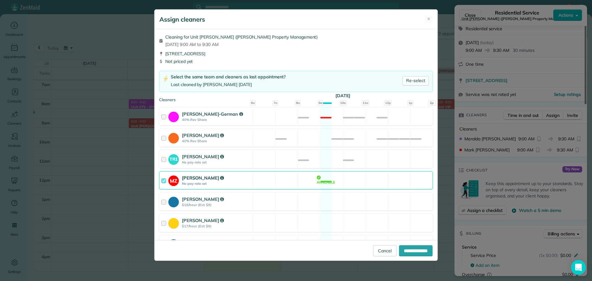
click at [266, 176] on div "MZ [PERSON_NAME] No pay rate set Available" at bounding box center [296, 180] width 274 height 18
click at [423, 250] on input "**********" at bounding box center [416, 250] width 34 height 11
type input "**********"
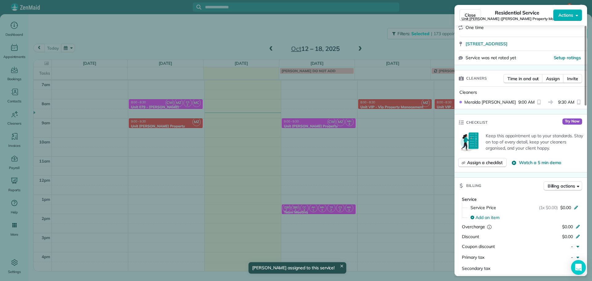
scroll to position [123, 0]
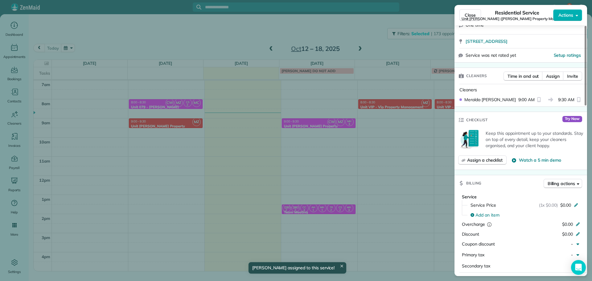
click at [396, 144] on div "Close Residential Service Unit [PERSON_NAME] ([PERSON_NAME] Property Management…" at bounding box center [296, 140] width 592 height 281
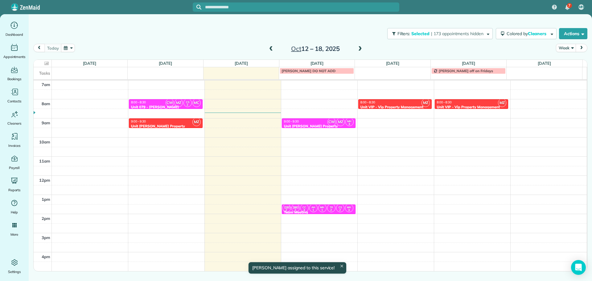
click at [358, 50] on span at bounding box center [360, 49] width 7 height 6
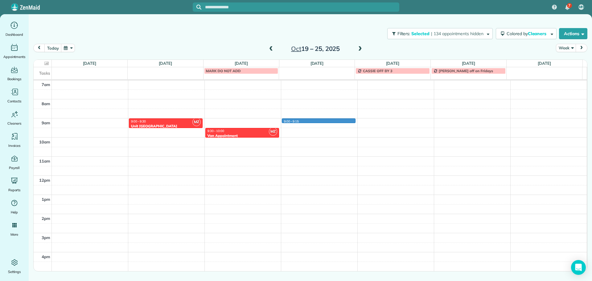
click at [316, 121] on div "4am 5am 6am 7am 8am 9am 10am 11am 12pm 1pm 2pm 3pm 4pm 5pm MZ 9:00 - 9:30 Unit …" at bounding box center [310, 156] width 553 height 267
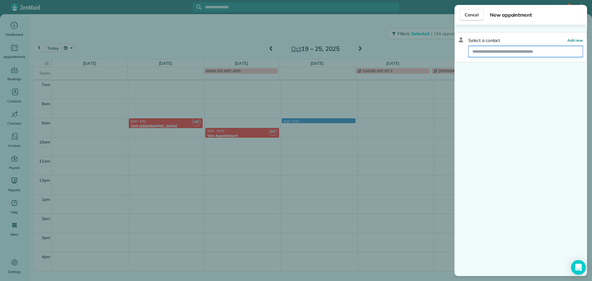
click at [507, 51] on input "text" at bounding box center [526, 51] width 114 height 11
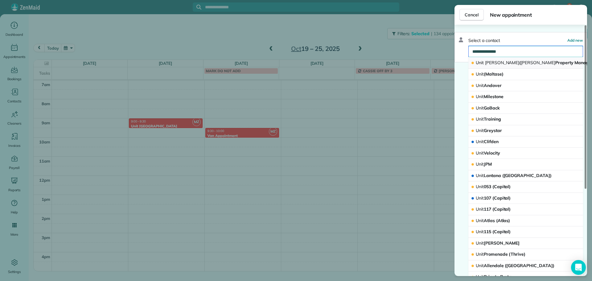
type input "**********"
click at [527, 64] on span "[PERSON_NAME]" at bounding box center [538, 63] width 35 height 6
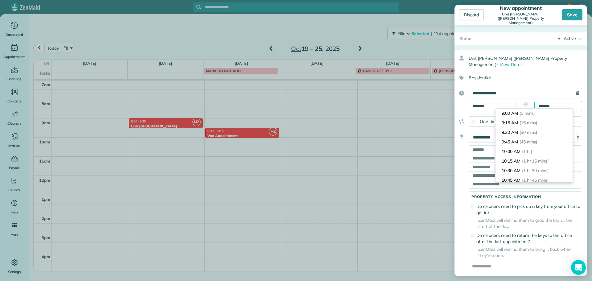
click at [543, 104] on input "*******" at bounding box center [558, 106] width 48 height 10
type input "*******"
click at [544, 128] on li "9:30 AM (30 mins)" at bounding box center [534, 133] width 77 height 10
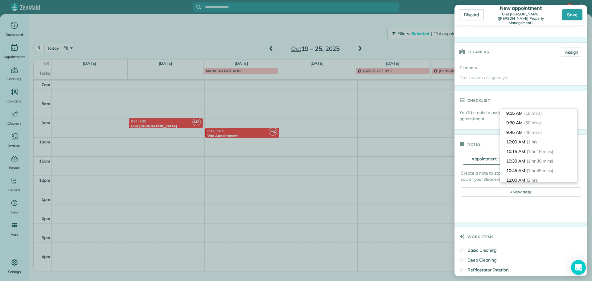
scroll to position [308, 0]
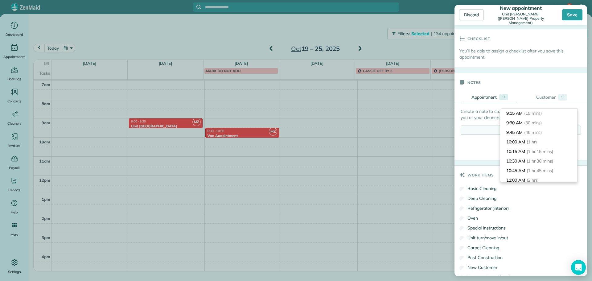
click at [484, 133] on div "+ New note" at bounding box center [521, 130] width 120 height 9
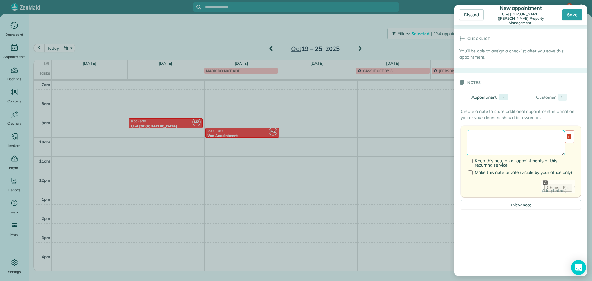
click at [484, 142] on textarea at bounding box center [516, 142] width 98 height 25
paste textarea "**********"
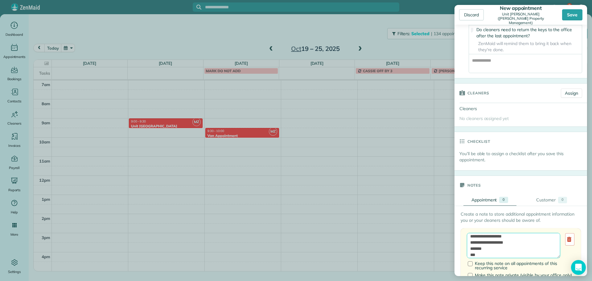
scroll to position [185, 0]
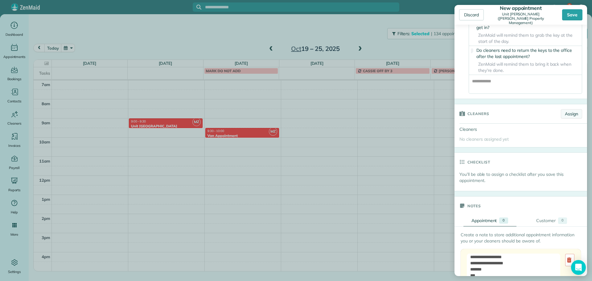
click at [561, 118] on link "Assign" at bounding box center [571, 113] width 21 height 9
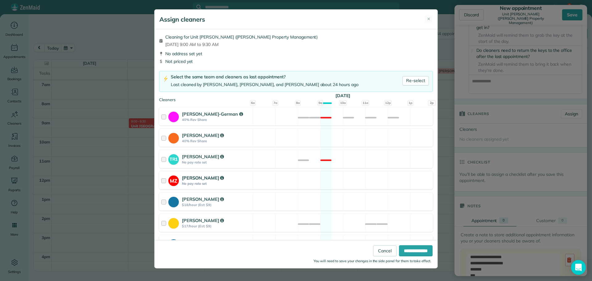
click at [279, 179] on div "MZ [PERSON_NAME] No pay rate set Available" at bounding box center [296, 180] width 274 height 18
click at [422, 249] on input "**********" at bounding box center [416, 250] width 34 height 11
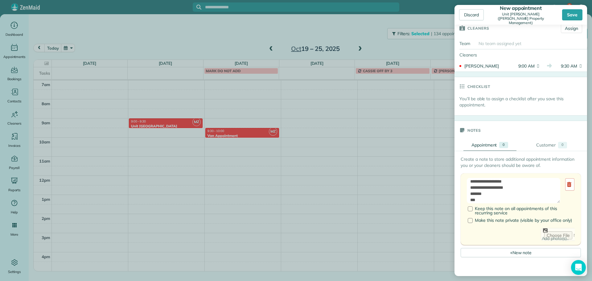
scroll to position [278, 0]
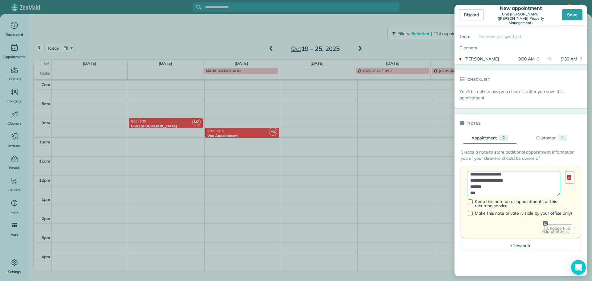
click at [525, 186] on textarea "**********" at bounding box center [513, 183] width 93 height 25
type textarea "**********"
click at [569, 18] on div "Save" at bounding box center [572, 14] width 20 height 11
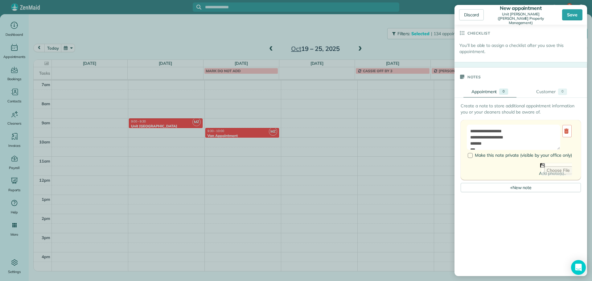
scroll to position [370, 0]
drag, startPoint x: 512, startPoint y: 142, endPoint x: 470, endPoint y: 143, distance: 42.3
click at [470, 143] on textarea "**********" at bounding box center [513, 136] width 93 height 25
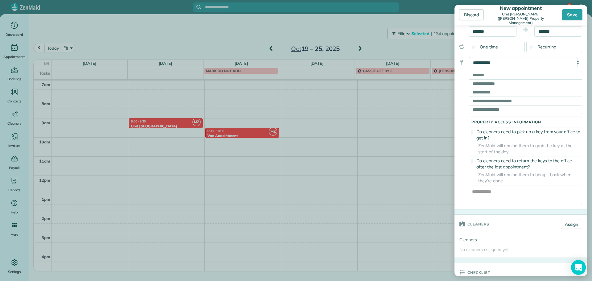
scroll to position [123, 0]
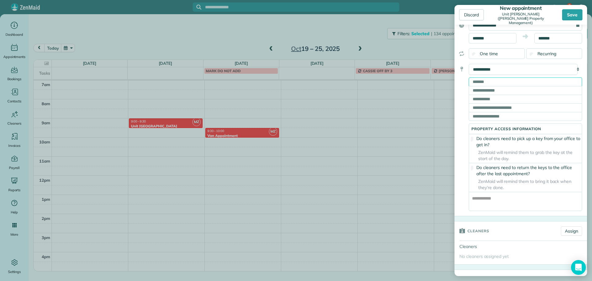
click at [496, 83] on input "text" at bounding box center [525, 81] width 113 height 9
paste input "**********"
type input "**********"
type input "********"
type input "**"
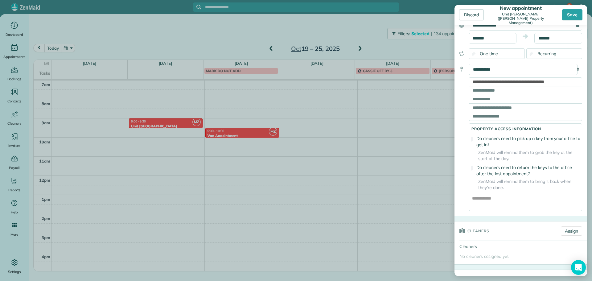
type input "*****"
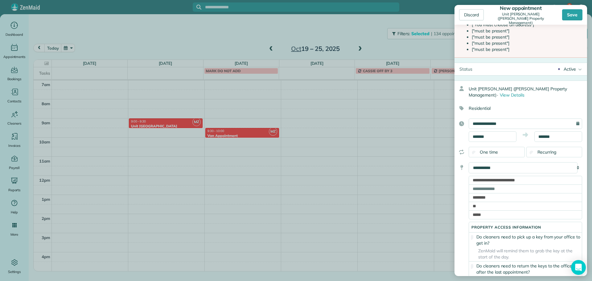
scroll to position [0, 0]
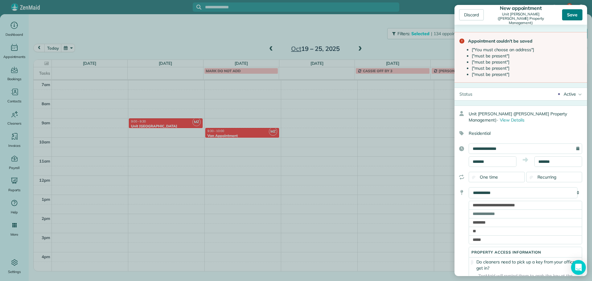
click at [580, 12] on div "Save" at bounding box center [572, 14] width 20 height 11
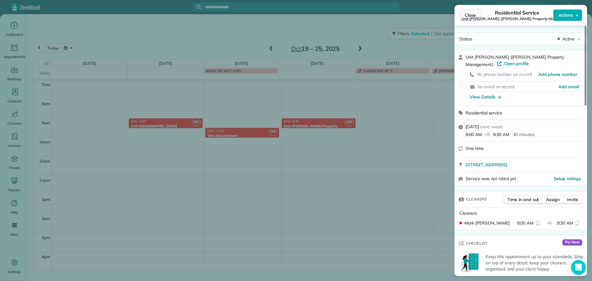
click at [470, 15] on span "Close" at bounding box center [470, 15] width 11 height 6
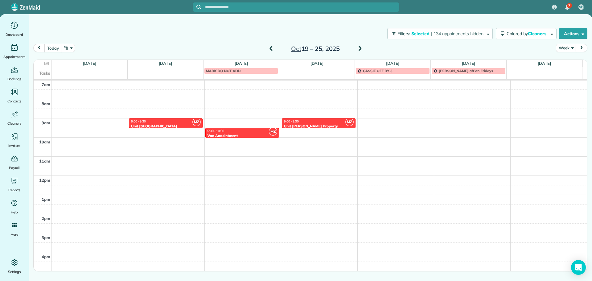
click at [271, 48] on span at bounding box center [271, 49] width 7 height 6
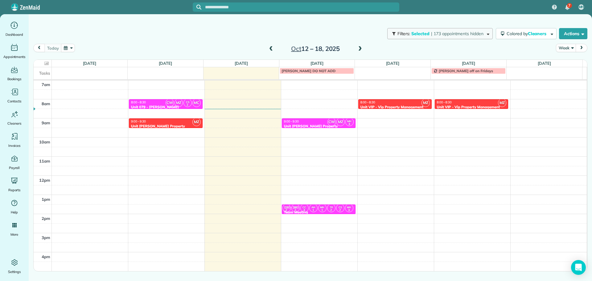
click at [460, 35] on span "| 173 appointments hidden" at bounding box center [457, 34] width 52 height 6
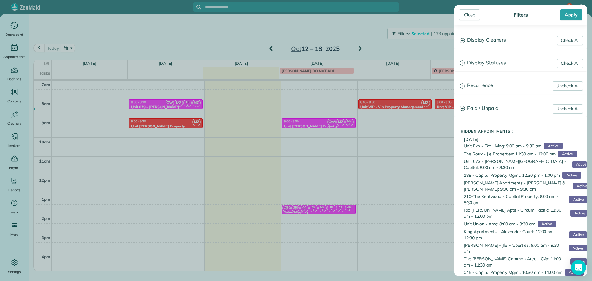
click at [476, 41] on h3 "Display Cleaners" at bounding box center [521, 40] width 132 height 16
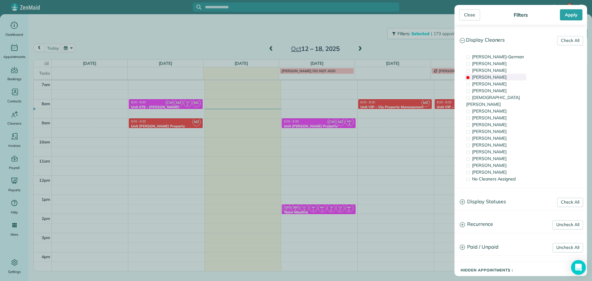
click at [499, 77] on div "[PERSON_NAME]" at bounding box center [496, 77] width 62 height 7
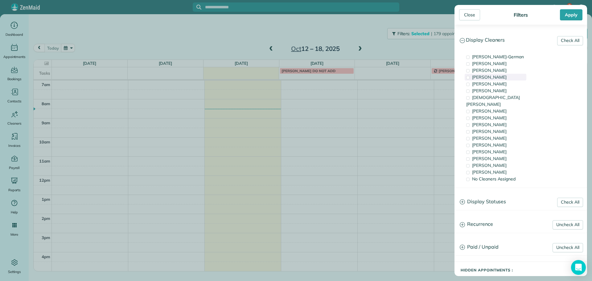
click at [511, 78] on div "[PERSON_NAME]" at bounding box center [496, 77] width 62 height 7
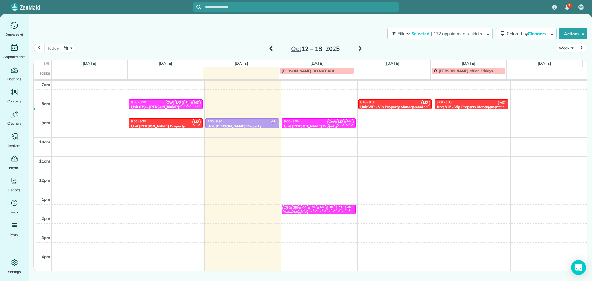
click at [347, 137] on div "Close Filters Apply Check All Display Cleaners [PERSON_NAME]-German [PERSON_NAM…" at bounding box center [296, 140] width 592 height 281
click at [453, 37] on button "Filters: Selected | 172 appointments hidden" at bounding box center [439, 33] width 105 height 11
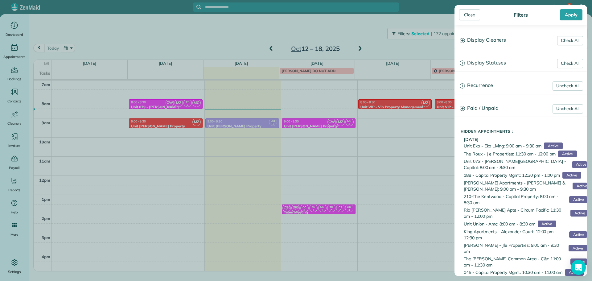
click at [470, 41] on h3 "Display Cleaners" at bounding box center [521, 40] width 132 height 16
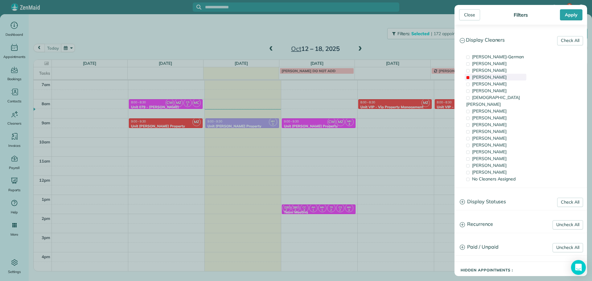
click at [488, 78] on span "[PERSON_NAME]" at bounding box center [489, 77] width 35 height 6
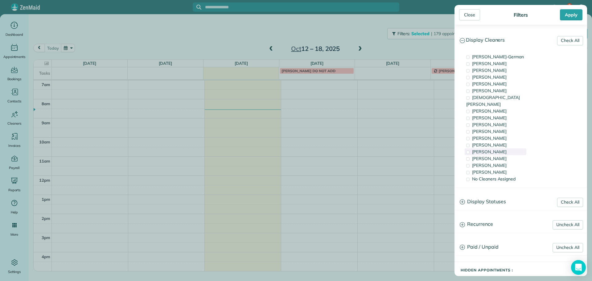
click at [500, 149] on span "[PERSON_NAME]" at bounding box center [489, 152] width 35 height 6
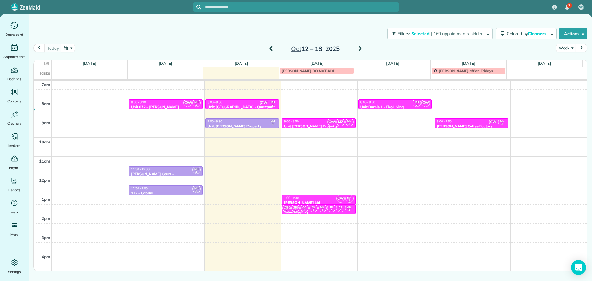
click at [356, 37] on div "Close Filters Apply Check All Display Cleaners [PERSON_NAME]-German [PERSON_NAM…" at bounding box center [296, 140] width 592 height 281
click at [166, 104] on div "8:00 - 8:30 Unit 072 - [PERSON_NAME][GEOGRAPHIC_DATA] - Capital" at bounding box center [166, 107] width 70 height 14
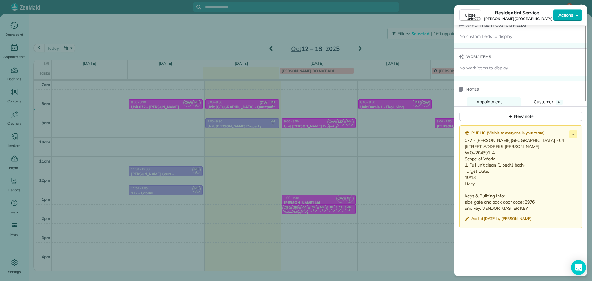
scroll to position [496, 0]
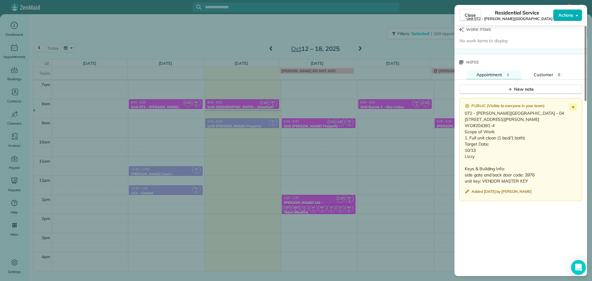
click at [323, 102] on div "Close Residential Service Unit 072 - [PERSON_NAME] Manor (Capital) Actions Stat…" at bounding box center [296, 140] width 592 height 281
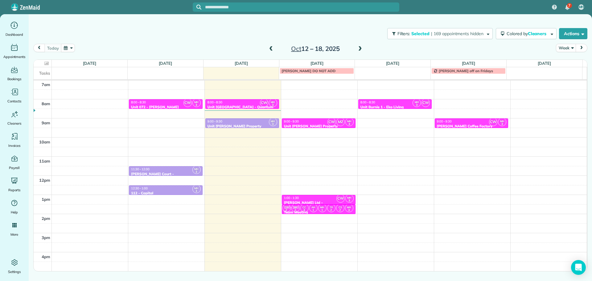
click at [324, 139] on div "4am 5am 6am 7am 8am 9am 10am 11am 12pm 1pm 2pm 3pm 4pm 5pm CW MH 3 8:00 - 8:30 …" at bounding box center [310, 156] width 553 height 267
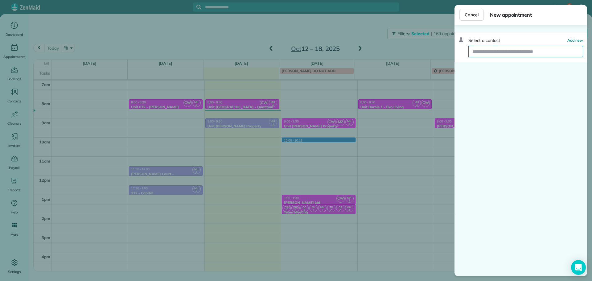
drag, startPoint x: 510, startPoint y: 51, endPoint x: 515, endPoint y: 52, distance: 5.6
click at [510, 51] on input "text" at bounding box center [526, 51] width 114 height 11
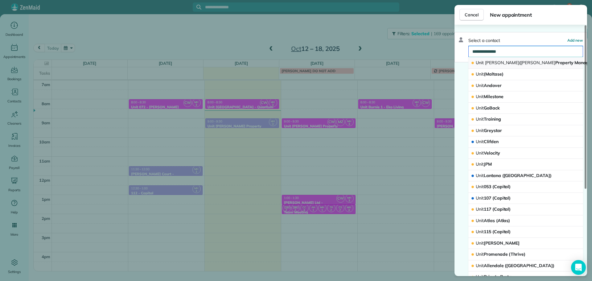
type input "**********"
click at [499, 63] on span "[PERSON_NAME]" at bounding box center [502, 63] width 35 height 6
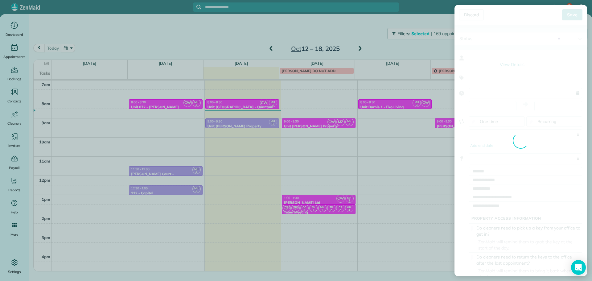
type input "**********"
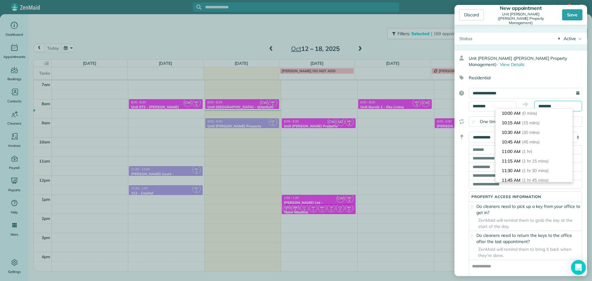
click at [545, 106] on input "********" at bounding box center [558, 106] width 48 height 10
type input "********"
click at [540, 130] on span "(30 mins)" at bounding box center [531, 133] width 19 height 6
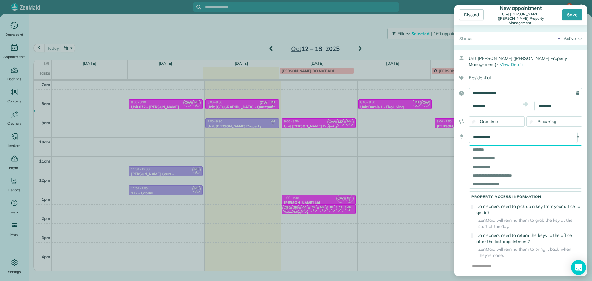
click at [525, 149] on input "text" at bounding box center [525, 149] width 113 height 9
paste input "**********"
type input "**********"
type input "*********"
type input "**"
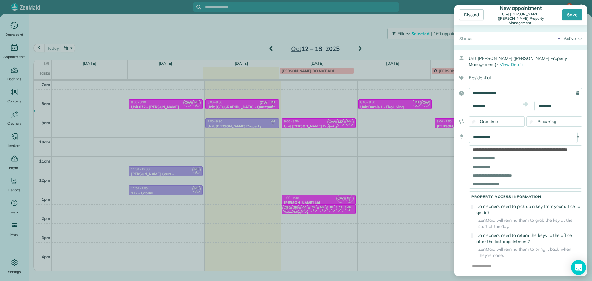
type input "*****"
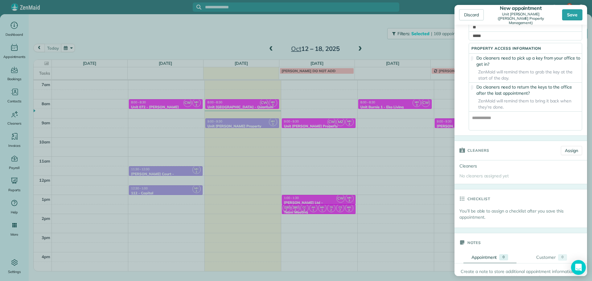
scroll to position [154, 0]
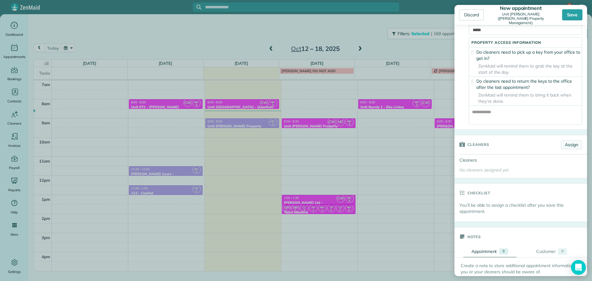
click at [570, 147] on link "Assign" at bounding box center [571, 144] width 21 height 9
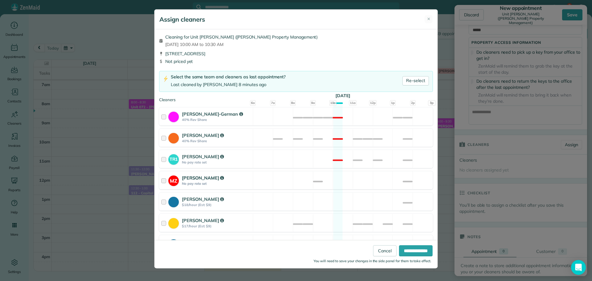
click at [357, 179] on div "MZ [PERSON_NAME] No pay rate set Available" at bounding box center [296, 180] width 274 height 18
click at [404, 249] on input "**********" at bounding box center [416, 250] width 34 height 11
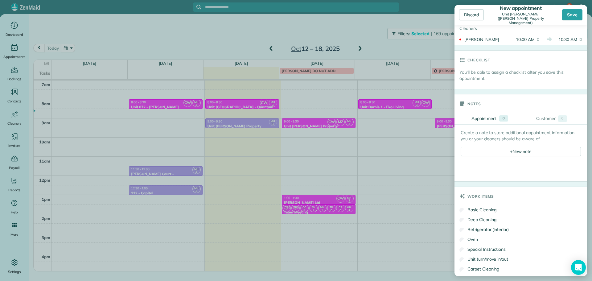
scroll to position [308, 0]
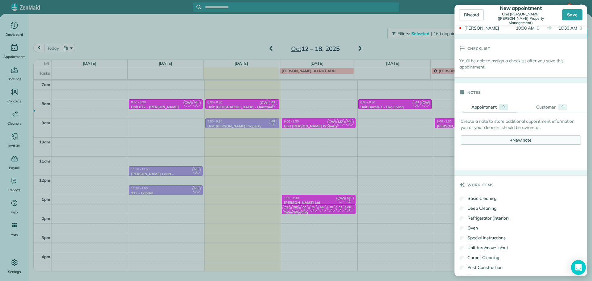
click at [510, 142] on span "+" at bounding box center [511, 140] width 2 height 6
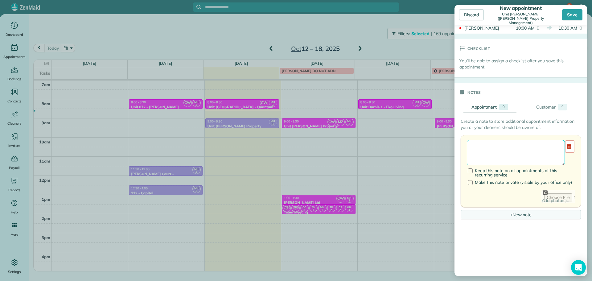
click at [509, 152] on textarea at bounding box center [516, 152] width 98 height 25
paste textarea "**********"
click at [529, 152] on textarea "**********" at bounding box center [516, 152] width 98 height 25
paste textarea "**********"
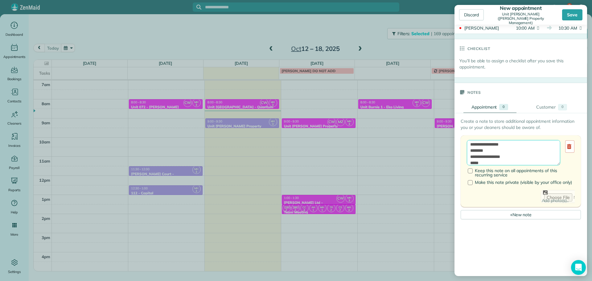
scroll to position [0, 0]
type textarea "**********"
click at [572, 15] on div "Save" at bounding box center [572, 14] width 20 height 11
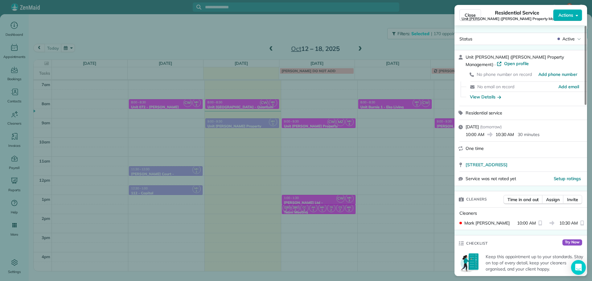
click at [107, 34] on div "Close Residential Service Unit [PERSON_NAME] ([PERSON_NAME] Property Management…" at bounding box center [296, 140] width 592 height 281
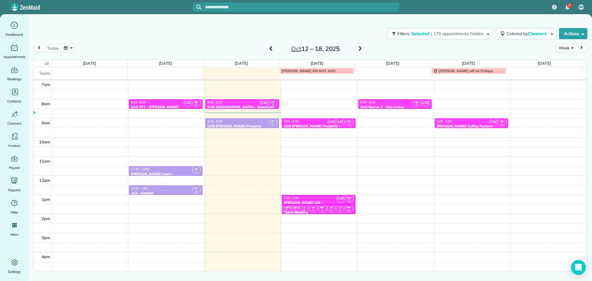
click at [357, 45] on span at bounding box center [360, 48] width 7 height 9
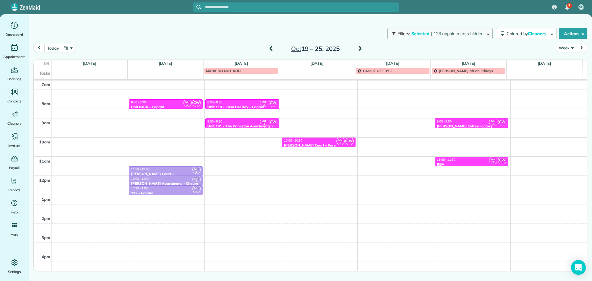
click at [419, 33] on span "Selected" at bounding box center [420, 34] width 19 height 6
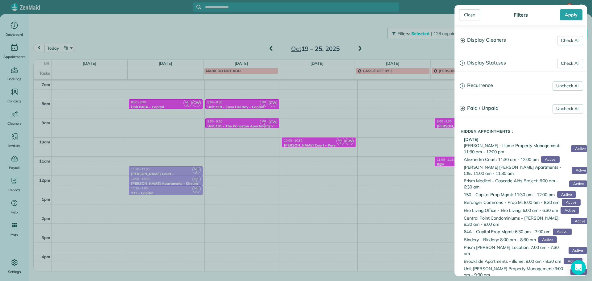
click at [474, 39] on h3 "Display Cleaners" at bounding box center [521, 40] width 132 height 16
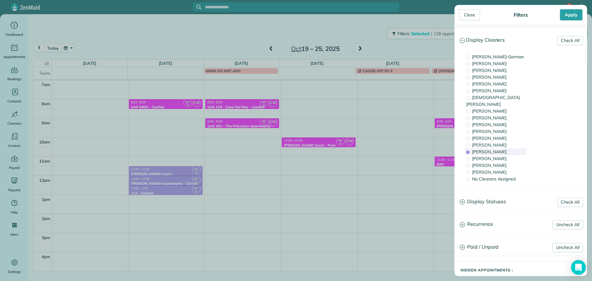
click at [495, 149] on span "[PERSON_NAME]" at bounding box center [489, 152] width 35 height 6
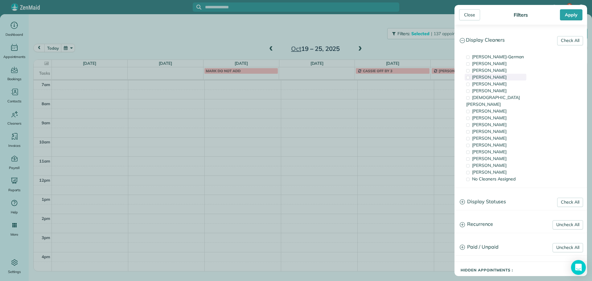
click at [505, 78] on div "[PERSON_NAME]" at bounding box center [496, 77] width 62 height 7
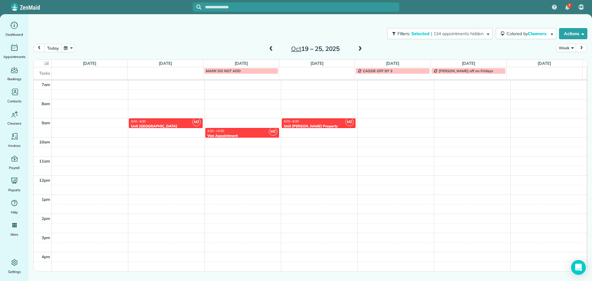
click at [385, 133] on div "Close Filters Apply Check All Display Cleaners [PERSON_NAME]-German [PERSON_NAM…" at bounding box center [296, 140] width 592 height 281
click at [390, 121] on div "4am 5am 6am 7am 8am 9am 10am 11am 12pm 1pm 2pm 3pm 4pm 5pm MZ 9:00 - 9:30 Unit …" at bounding box center [310, 156] width 553 height 267
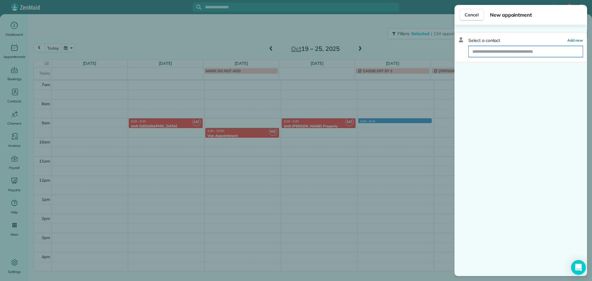
click at [505, 51] on input "text" at bounding box center [526, 51] width 114 height 11
type input "*"
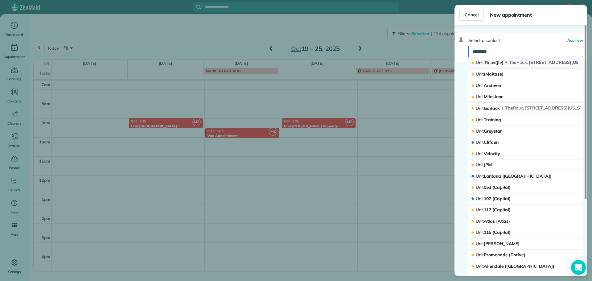
type input "*********"
click at [488, 65] on span "Roux" at bounding box center [490, 63] width 10 height 6
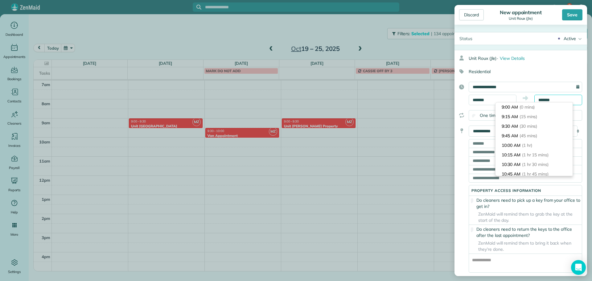
click at [541, 97] on input "*******" at bounding box center [558, 100] width 48 height 10
type input "*******"
drag, startPoint x: 534, startPoint y: 122, endPoint x: 532, endPoint y: 129, distance: 7.1
click at [534, 122] on li "9:30 AM (30 mins)" at bounding box center [534, 127] width 77 height 10
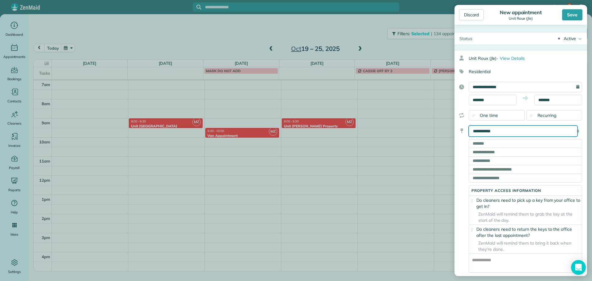
click at [532, 129] on select "**********" at bounding box center [523, 131] width 109 height 11
select select "******"
click at [469, 126] on select "**********" at bounding box center [523, 131] width 109 height 11
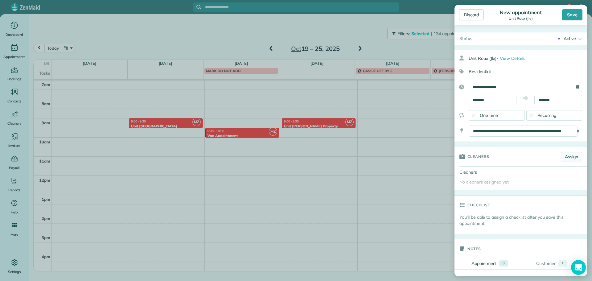
click at [567, 156] on link "Assign" at bounding box center [571, 156] width 21 height 9
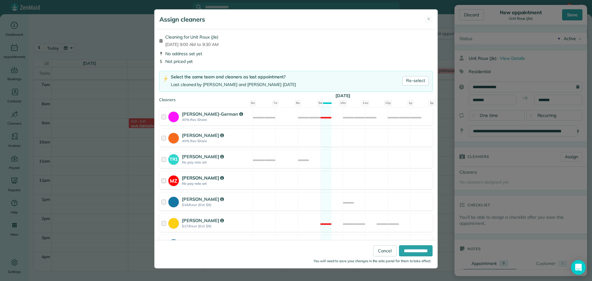
click at [338, 185] on div "MZ [PERSON_NAME] No pay rate set Available" at bounding box center [296, 180] width 274 height 18
click at [408, 249] on input "**********" at bounding box center [416, 250] width 34 height 11
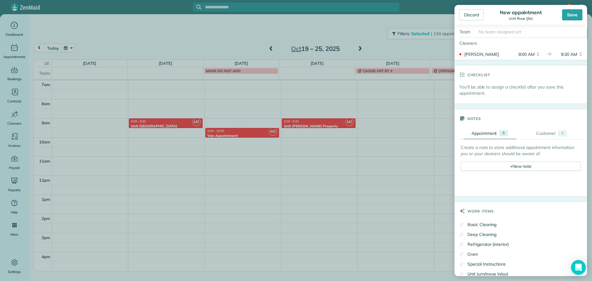
scroll to position [154, 0]
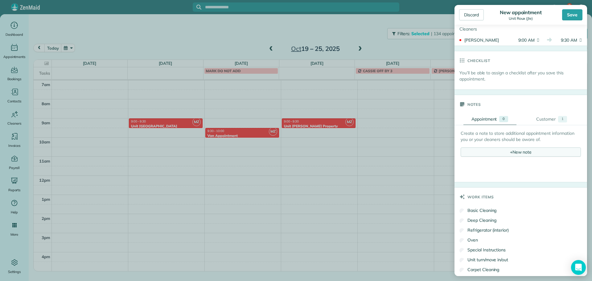
click at [524, 153] on div "+ New note" at bounding box center [521, 151] width 120 height 9
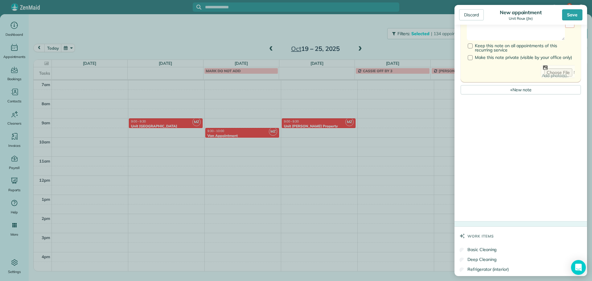
scroll to position [232, 0]
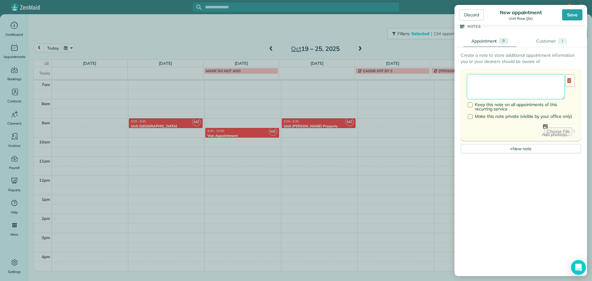
click at [518, 76] on textarea at bounding box center [516, 86] width 98 height 25
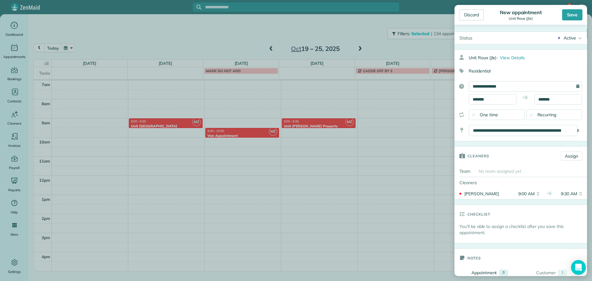
scroll to position [0, 0]
type textarea "**********"
click at [572, 17] on div "Save" at bounding box center [572, 14] width 20 height 11
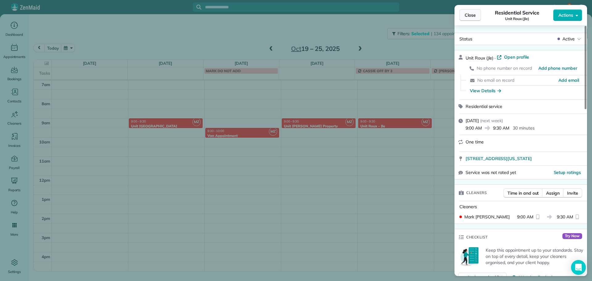
click at [472, 12] on span "Close" at bounding box center [470, 15] width 11 height 6
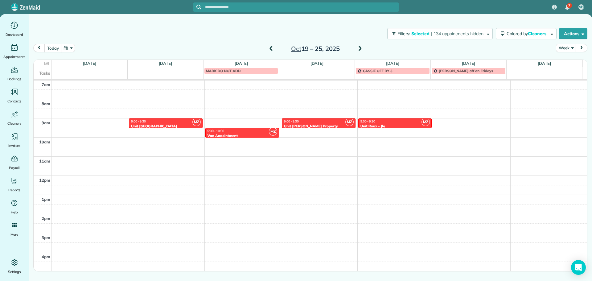
click at [272, 45] on span at bounding box center [271, 48] width 7 height 9
